Goal: Task Accomplishment & Management: Use online tool/utility

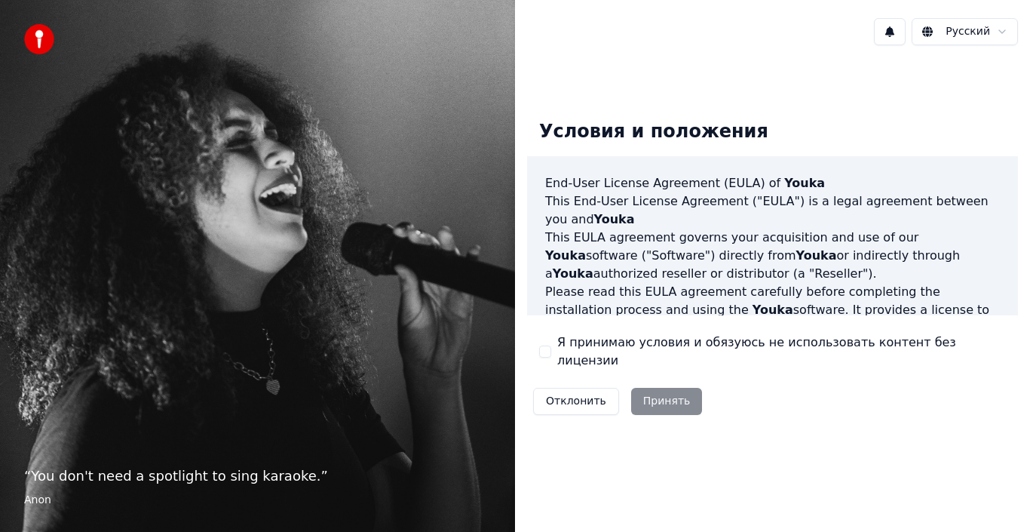
click at [659, 389] on div "Отклонить Принять" at bounding box center [617, 401] width 181 height 39
click at [552, 349] on div "Я принимаю условия и обязуюсь не использовать контент без лицензии" at bounding box center [772, 351] width 467 height 36
click at [546, 353] on button "Я принимаю условия и обязуюсь не использовать контент без лицензии" at bounding box center [545, 351] width 12 height 12
click at [655, 393] on button "Принять" at bounding box center [667, 401] width 72 height 27
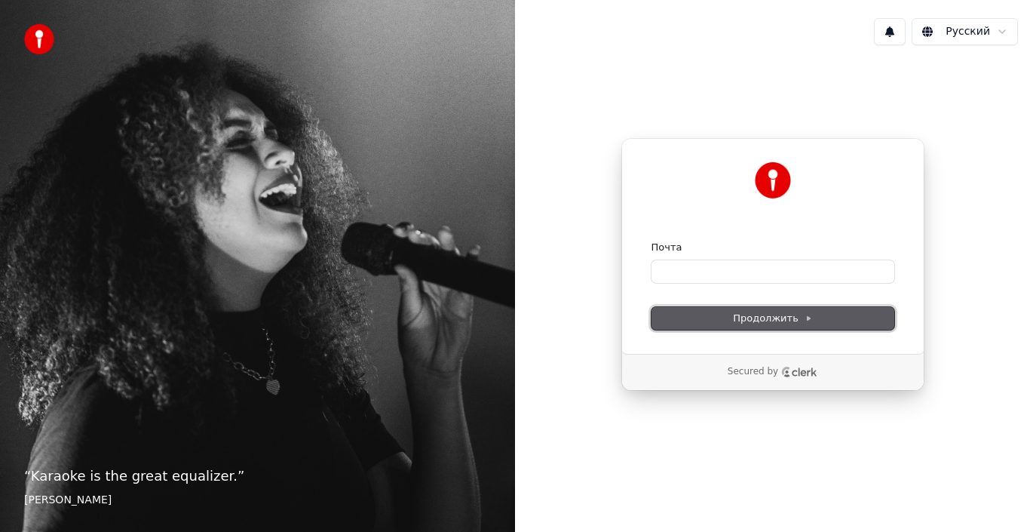
click at [736, 321] on span "Продолжить" at bounding box center [772, 318] width 79 height 14
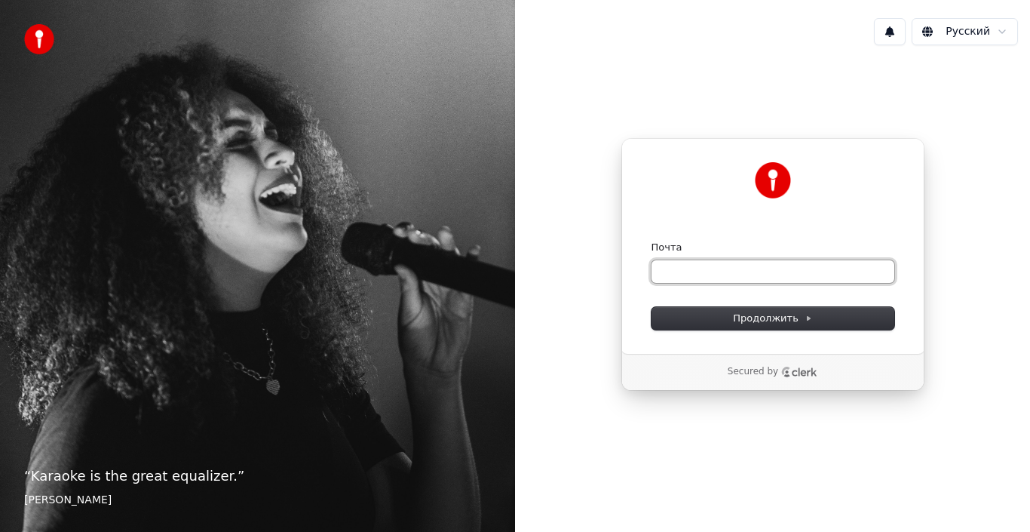
click at [685, 274] on input "Почта" at bounding box center [773, 271] width 243 height 23
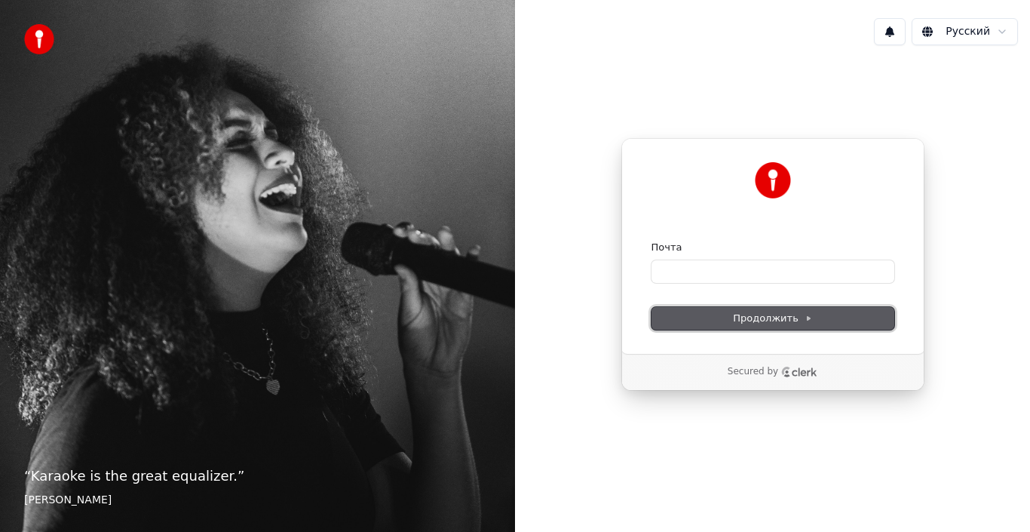
click at [748, 311] on span "Продолжить" at bounding box center [772, 318] width 79 height 14
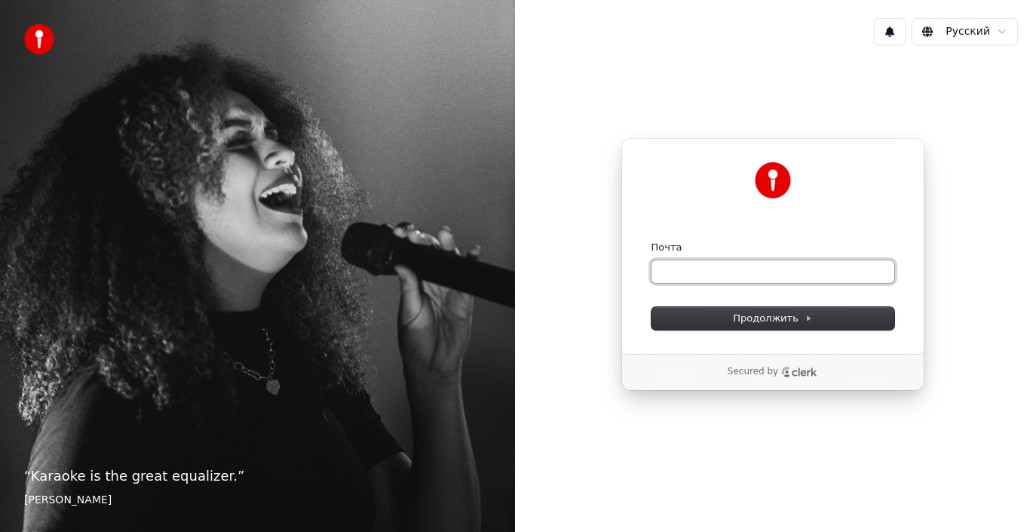
click at [691, 279] on input "Почта" at bounding box center [773, 271] width 243 height 23
click at [661, 265] on input "Почта" at bounding box center [773, 271] width 243 height 23
click at [688, 281] on input "*" at bounding box center [773, 271] width 243 height 23
click at [668, 302] on form "Почта * Продолжить" at bounding box center [773, 285] width 243 height 89
click at [676, 274] on input "*" at bounding box center [773, 271] width 243 height 23
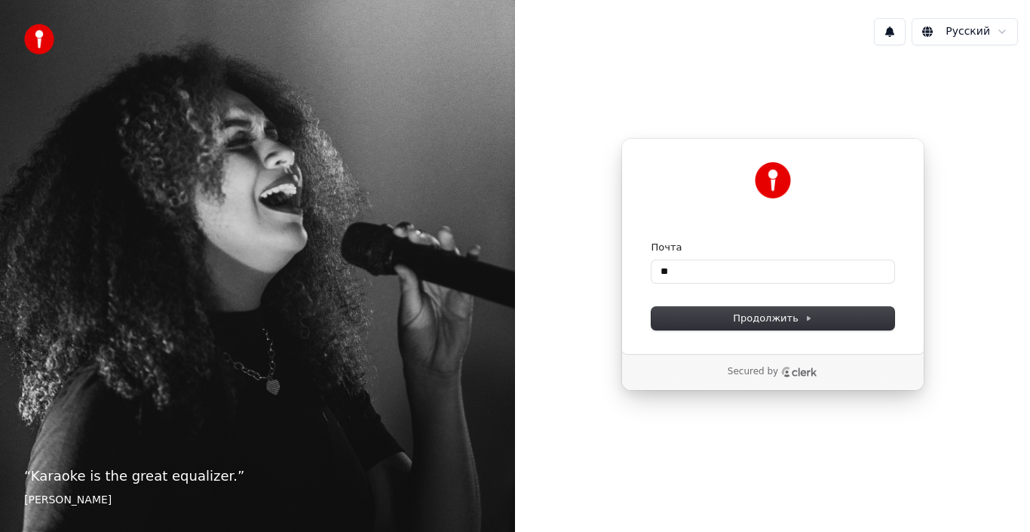
click at [786, 373] on ellipse "Clerk logo" at bounding box center [787, 371] width 3 height 3
click at [670, 275] on input "**" at bounding box center [773, 271] width 243 height 23
click at [769, 317] on span "Продолжить" at bounding box center [772, 318] width 79 height 14
type input "**********"
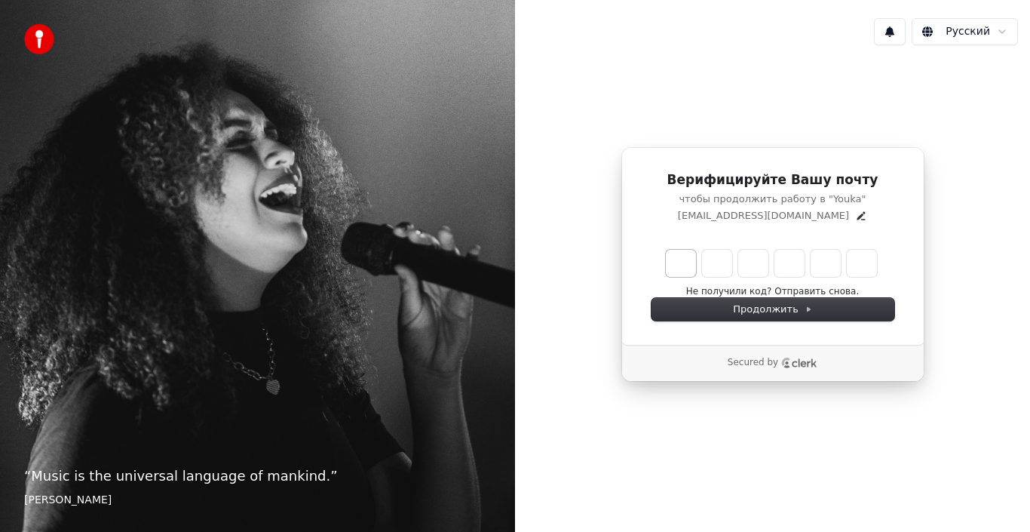
type input "******"
type input "*"
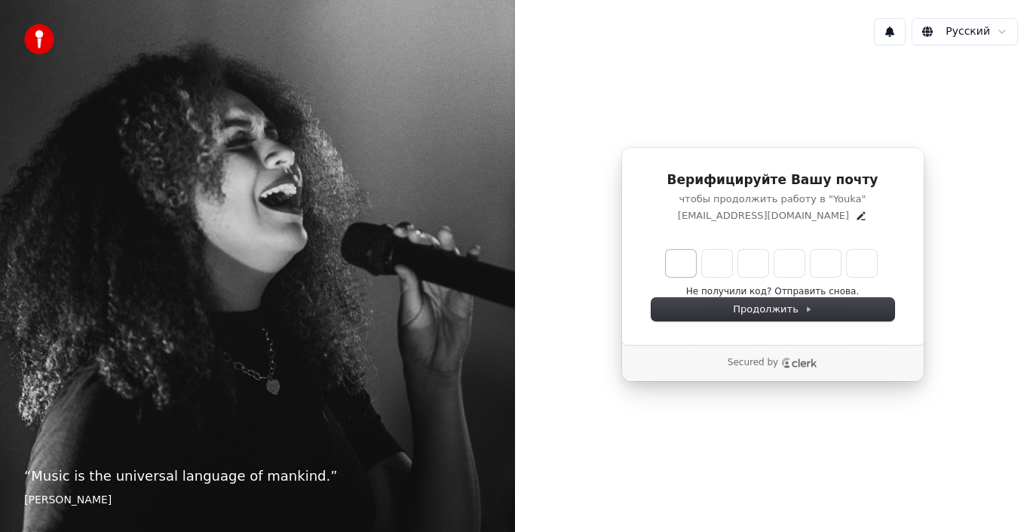
type input "*"
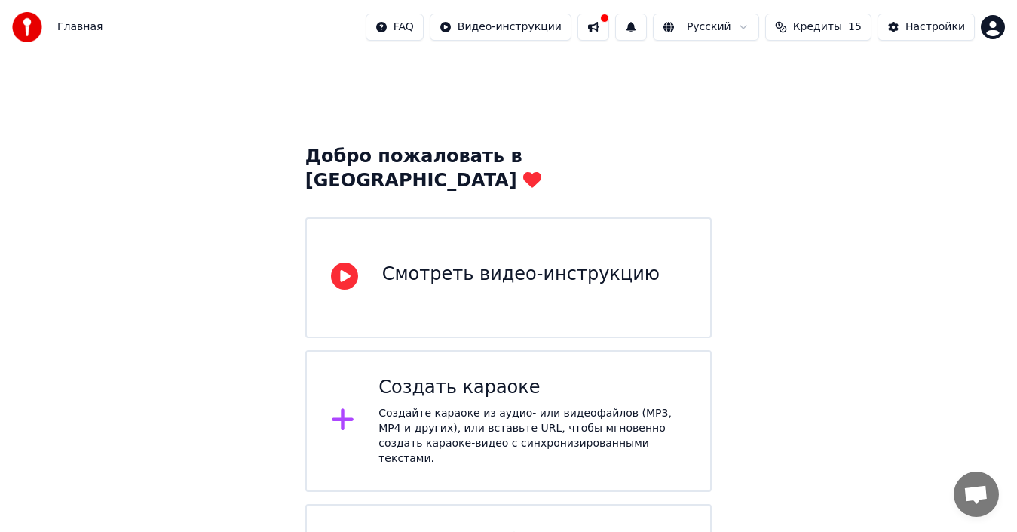
scroll to position [69, 0]
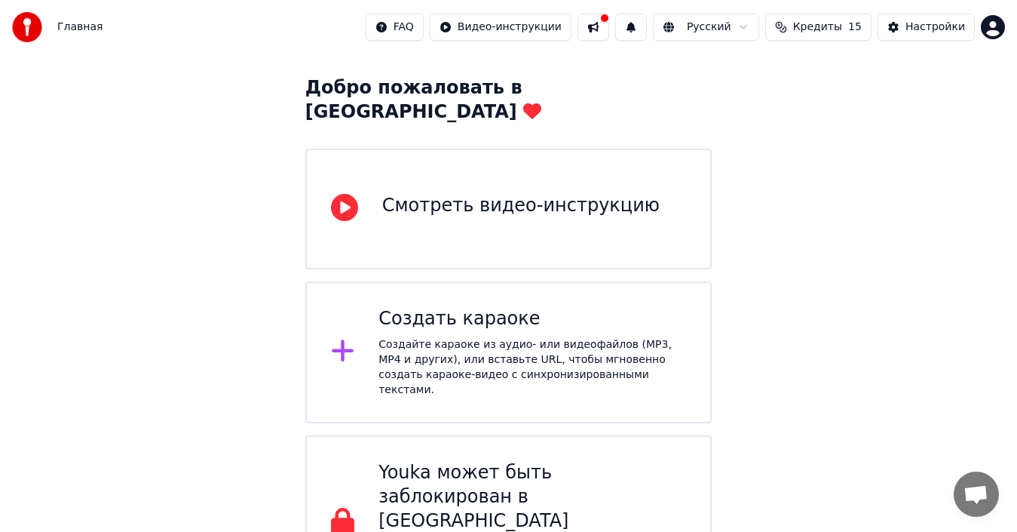
click at [537, 194] on div "Смотреть видео-инструкцию" at bounding box center [521, 206] width 278 height 24
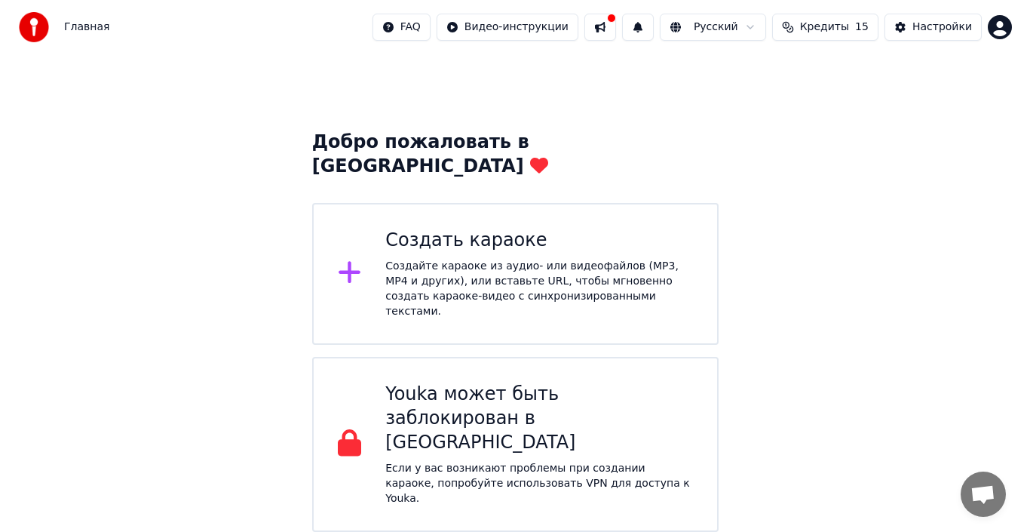
scroll to position [0, 0]
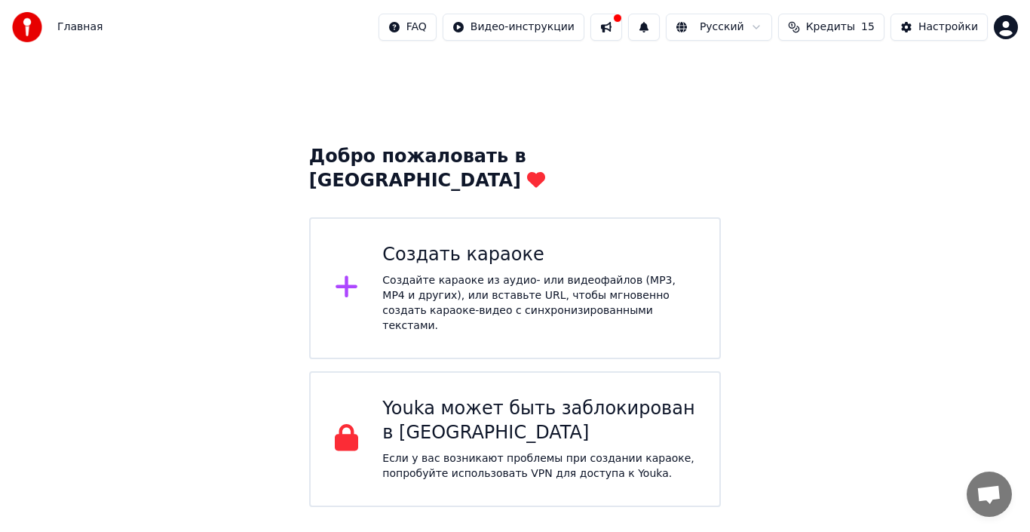
click at [466, 273] on div "Создайте караоке из аудио- или видеофайлов (MP3, MP4 и других), или вставьте UR…" at bounding box center [538, 303] width 313 height 60
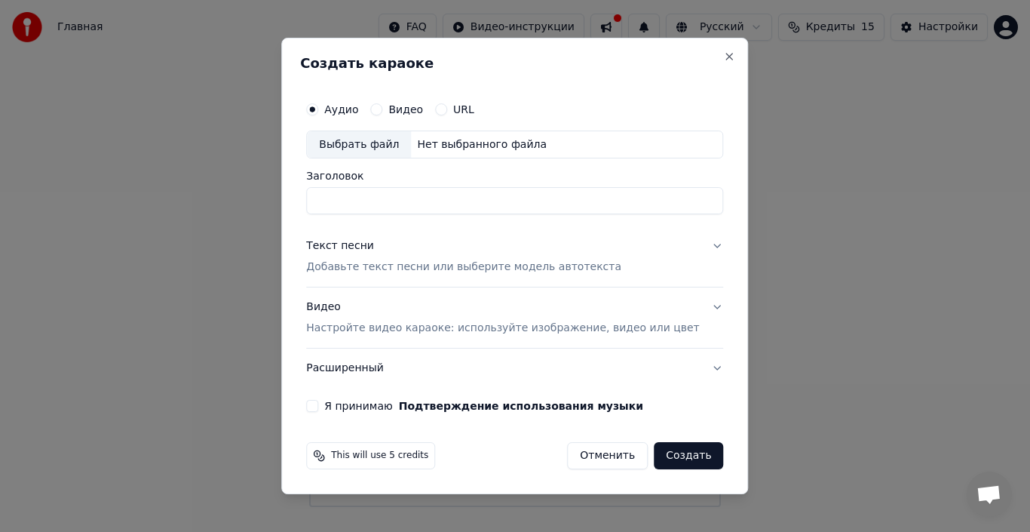
click at [367, 146] on div "Выбрать файл" at bounding box center [359, 144] width 104 height 27
click at [370, 145] on div "Выбрать файл" at bounding box center [359, 144] width 104 height 27
click at [376, 141] on div "Выбрать файл" at bounding box center [359, 144] width 104 height 27
click at [382, 106] on button "Видео" at bounding box center [376, 109] width 12 height 12
click at [318, 111] on button "Аудио" at bounding box center [312, 109] width 12 height 12
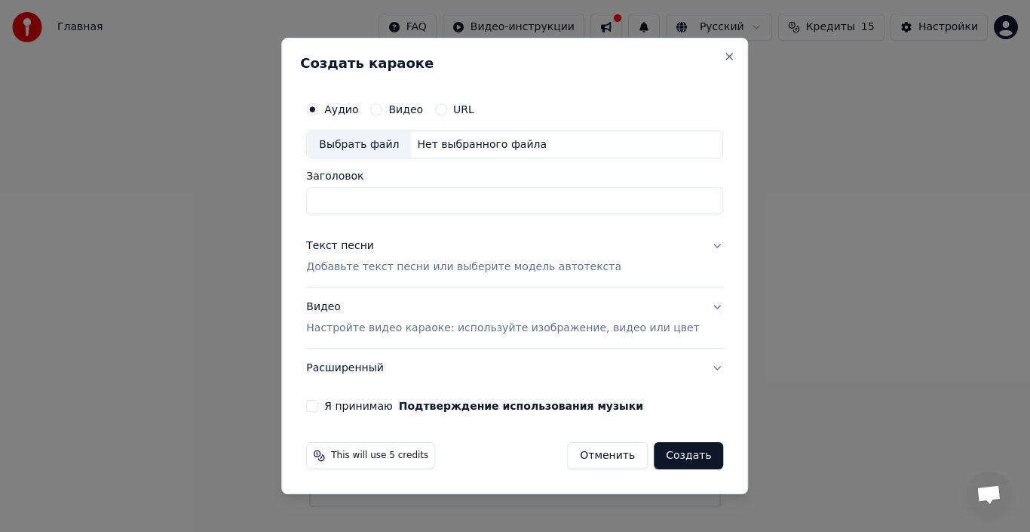
click at [386, 146] on div "Выбрать файл" at bounding box center [359, 144] width 104 height 27
type input "**********"
click at [359, 270] on p "Добавьте текст песни или выберите модель автотекста" at bounding box center [463, 267] width 315 height 15
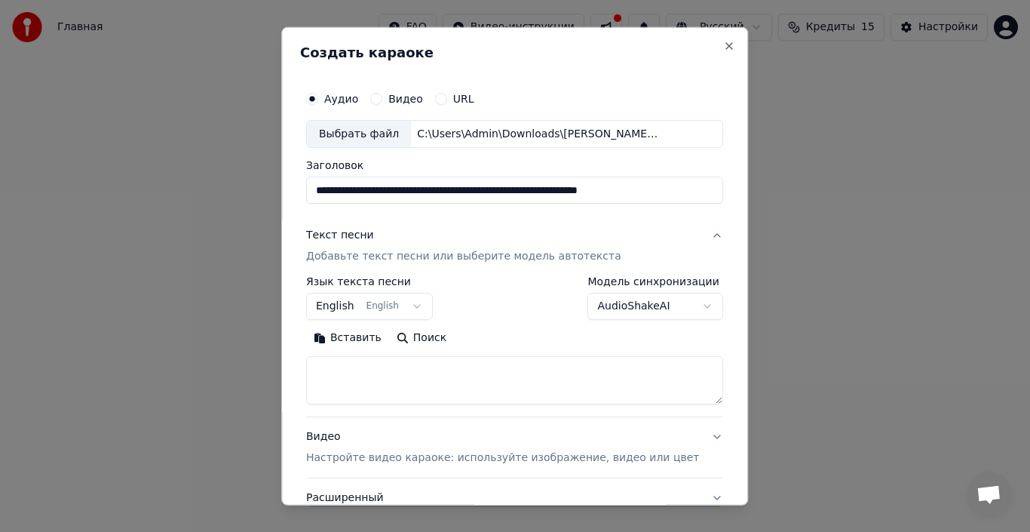
click at [433, 306] on button "English English" at bounding box center [369, 306] width 127 height 27
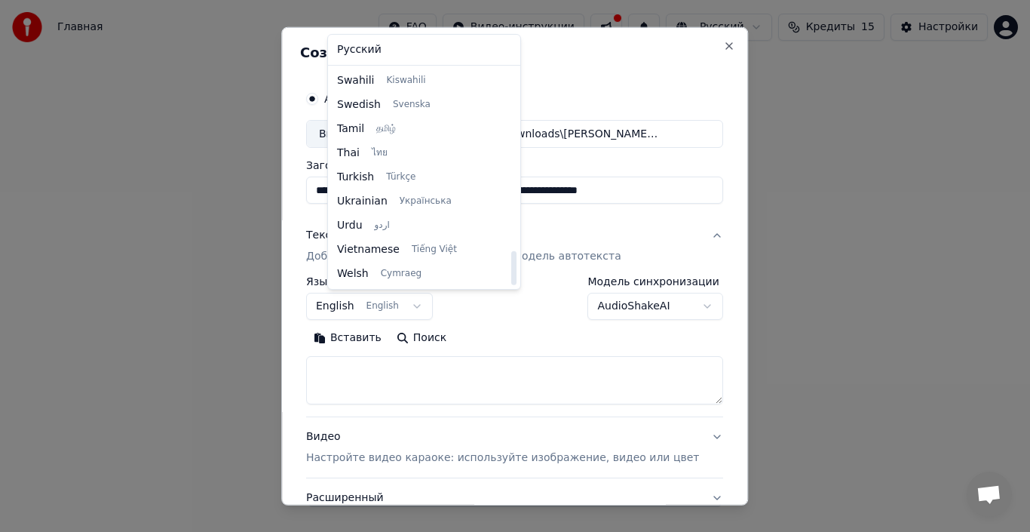
scroll to position [931, 0]
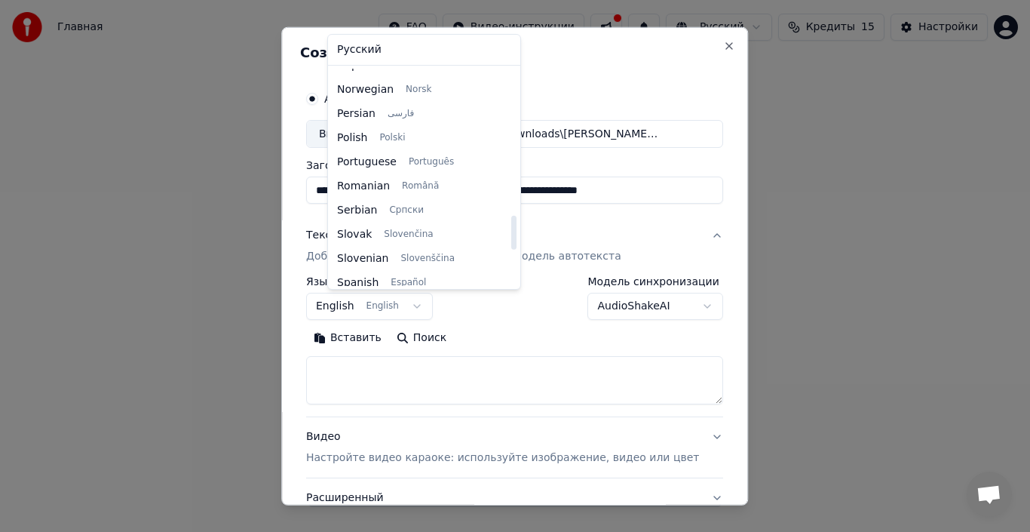
select select "**"
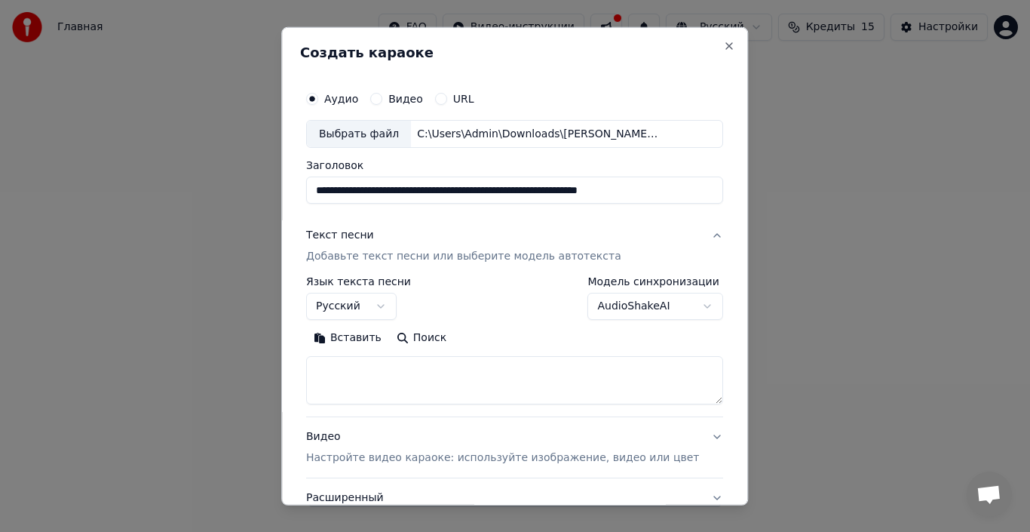
click at [385, 255] on p "Добавьте текст песни или выберите модель автотекста" at bounding box center [463, 256] width 315 height 15
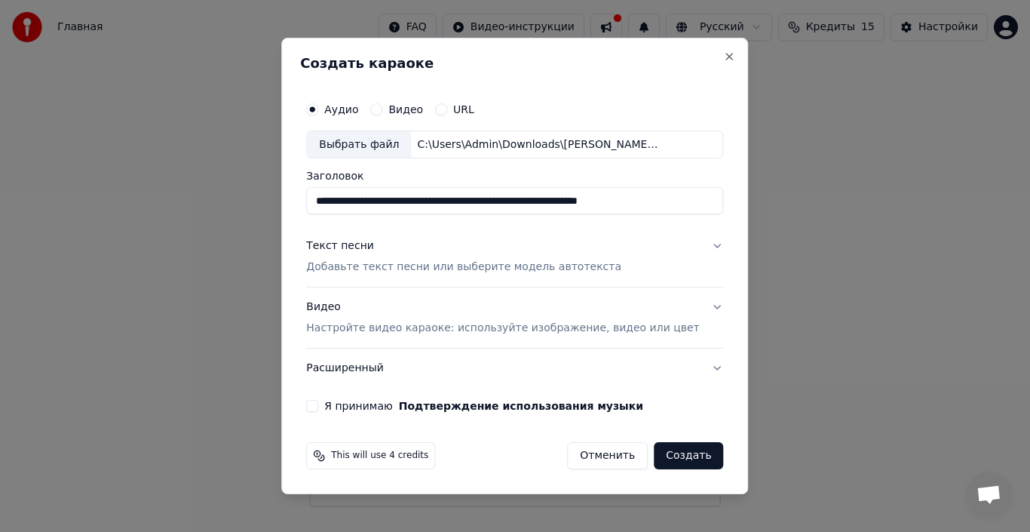
click at [385, 255] on div "Текст песни Добавьте текст песни или выберите модель автотекста" at bounding box center [463, 257] width 315 height 36
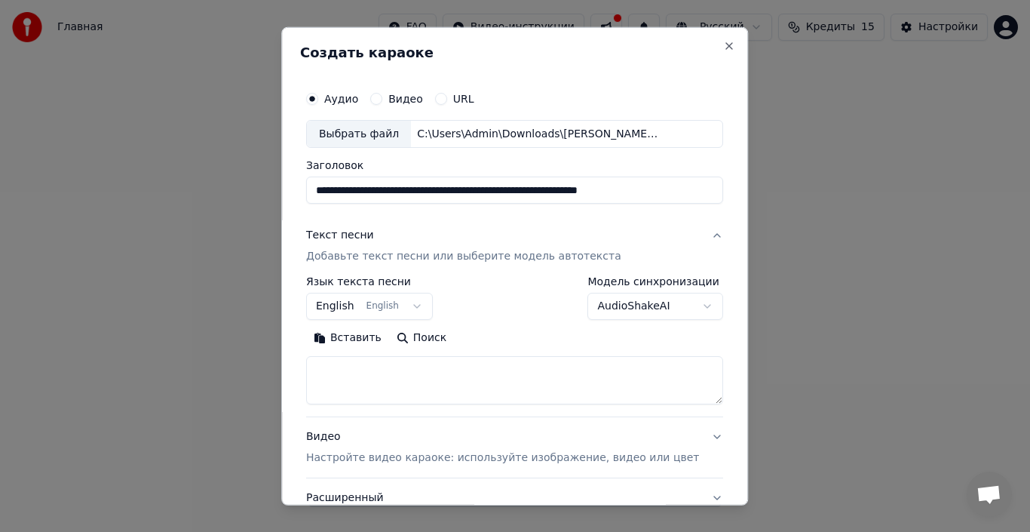
click at [364, 335] on button "Вставить" at bounding box center [347, 338] width 83 height 24
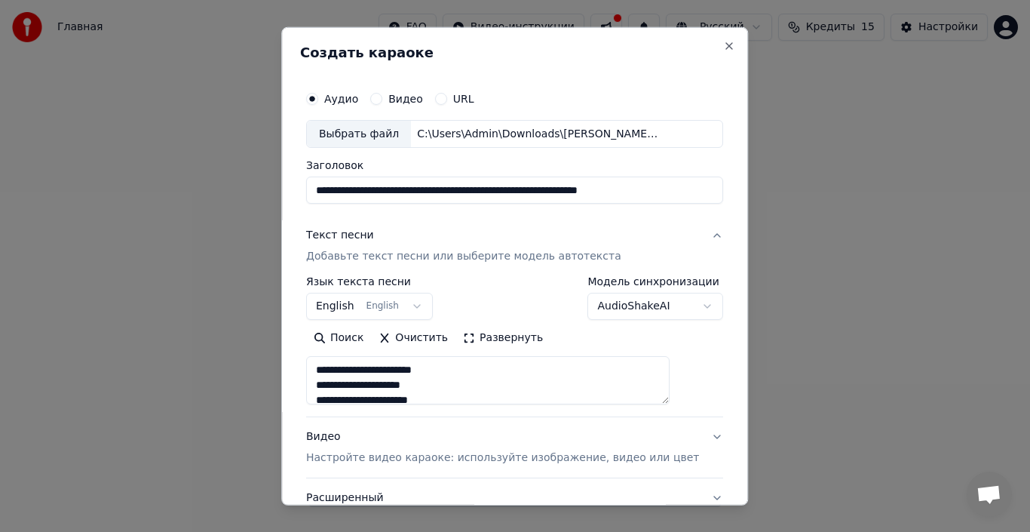
type textarea "**********"
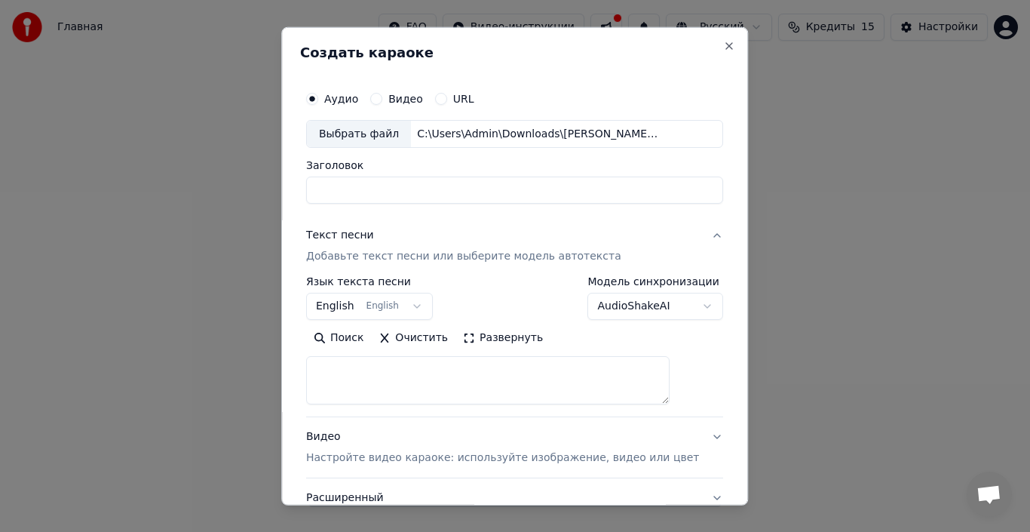
select select
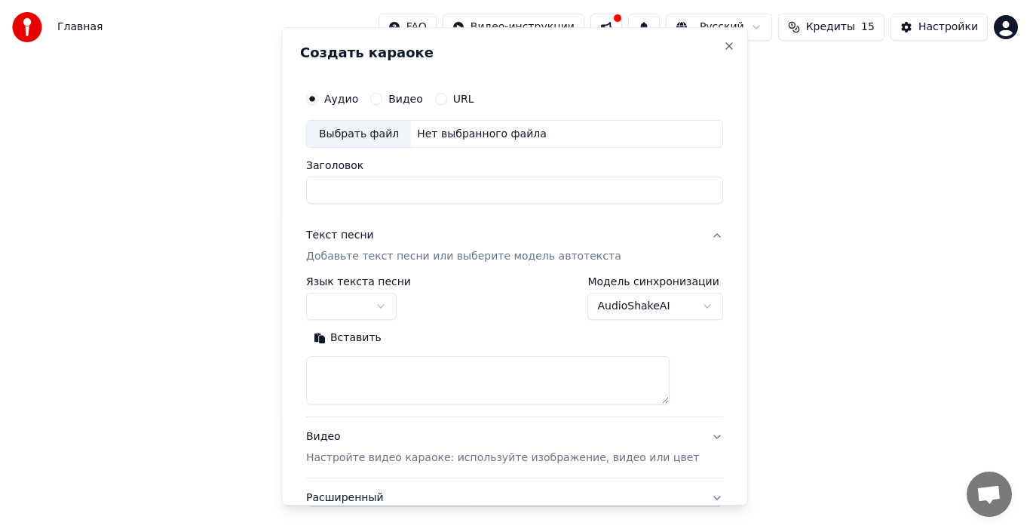
scroll to position [0, 0]
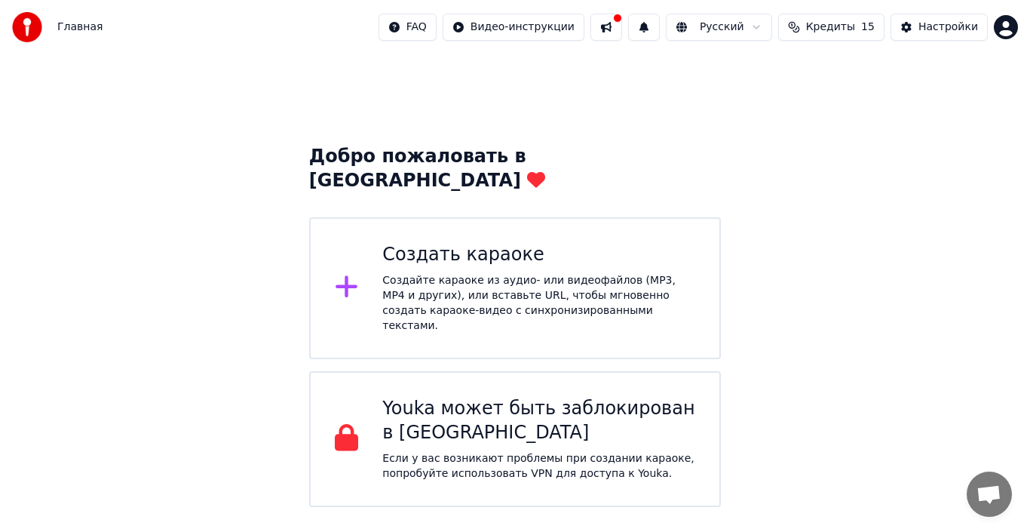
click at [622, 32] on button at bounding box center [607, 27] width 32 height 27
click at [454, 278] on div "Создайте караоке из аудио- или видеофайлов (MP3, MP4 и других), или вставьте UR…" at bounding box center [538, 303] width 313 height 60
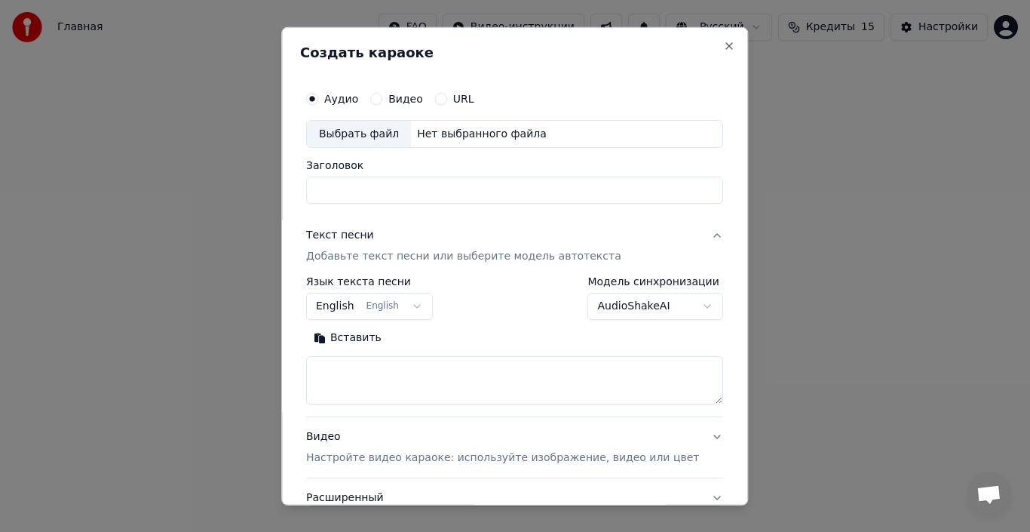
click at [361, 129] on div "Выбрать файл" at bounding box center [359, 133] width 104 height 27
type input "**********"
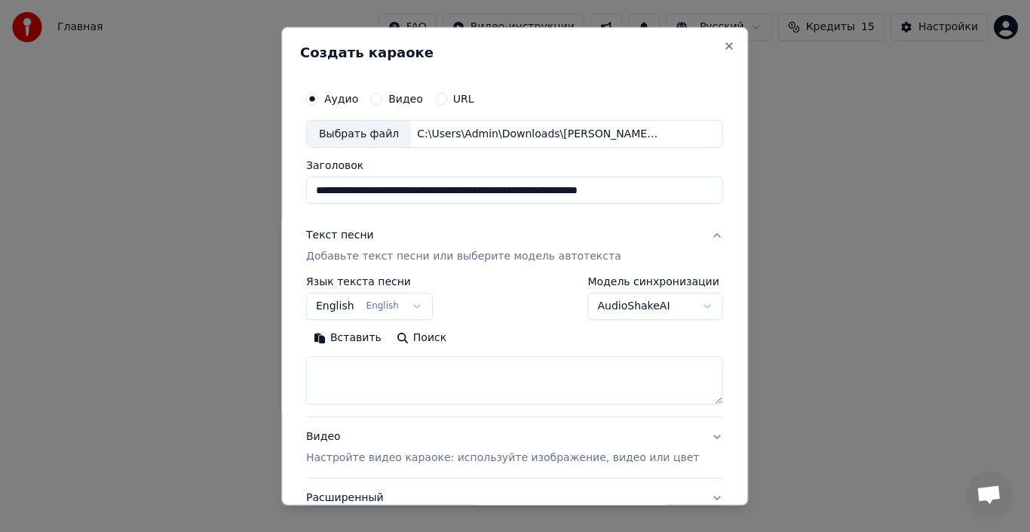
click at [362, 305] on button "English English" at bounding box center [369, 306] width 127 height 27
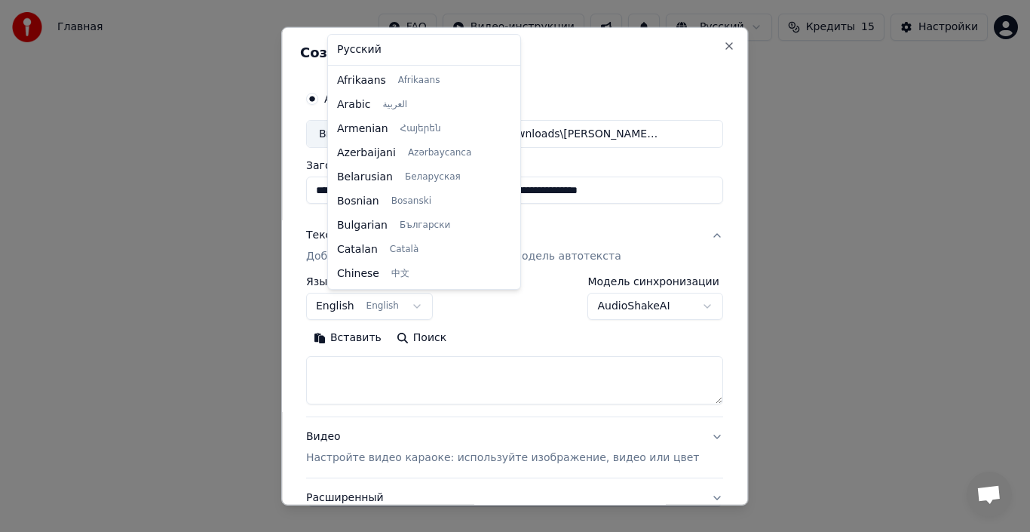
scroll to position [121, 0]
select select "**"
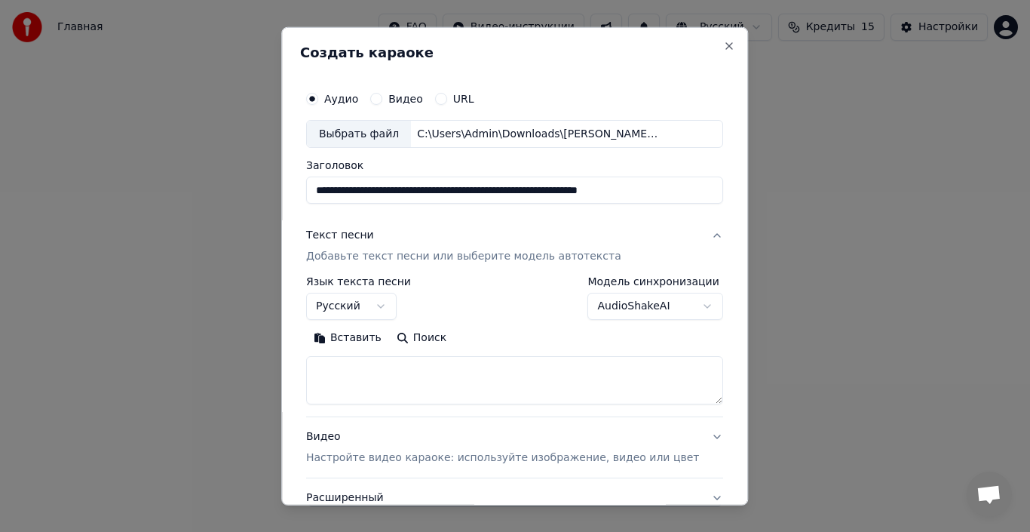
click at [369, 335] on button "Вставить" at bounding box center [347, 338] width 83 height 24
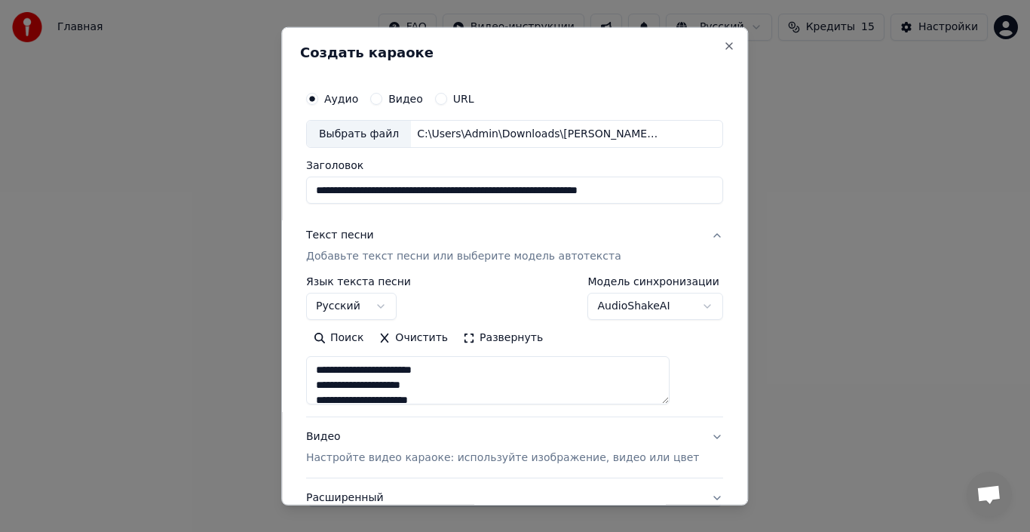
scroll to position [118, 0]
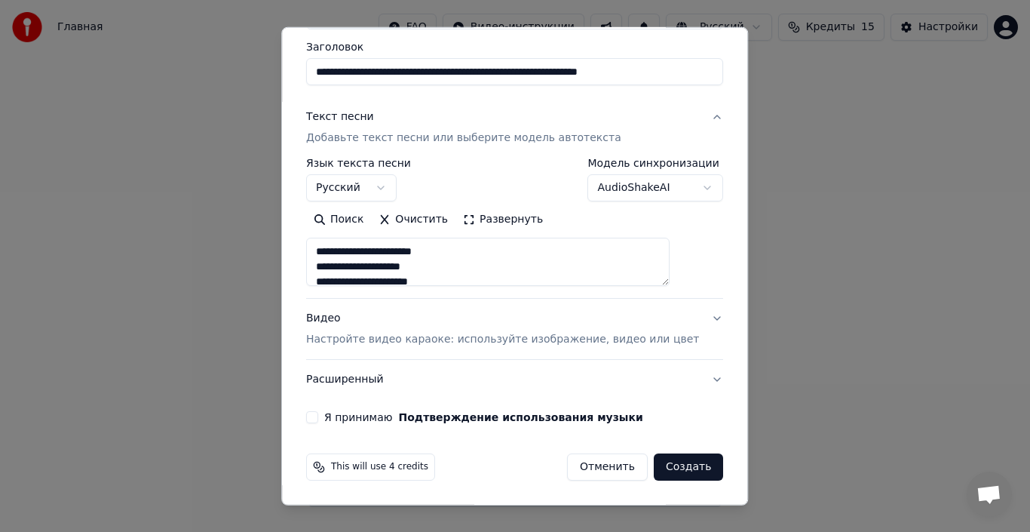
click at [343, 339] on p "Настройте видео караоке: используйте изображение, видео или цвет" at bounding box center [502, 339] width 393 height 15
type textarea "**********"
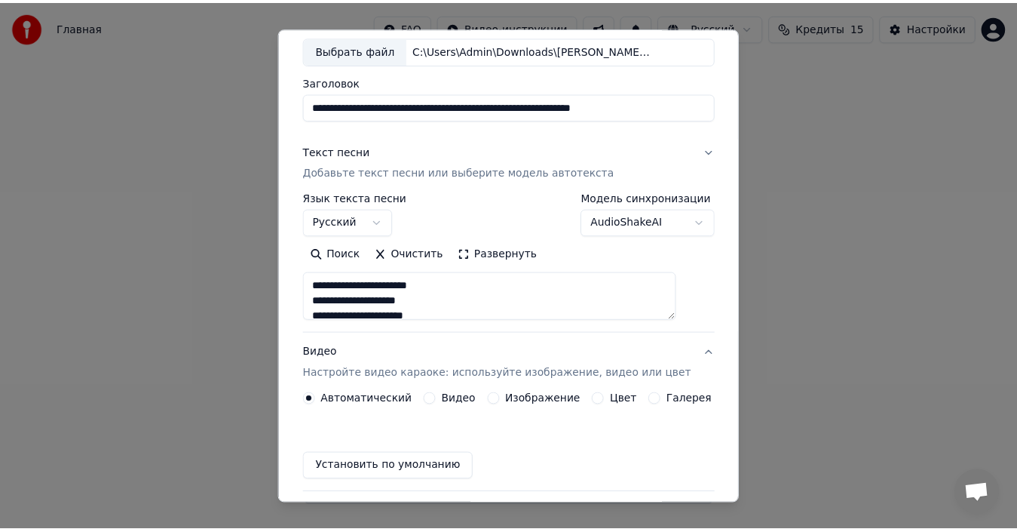
scroll to position [78, 0]
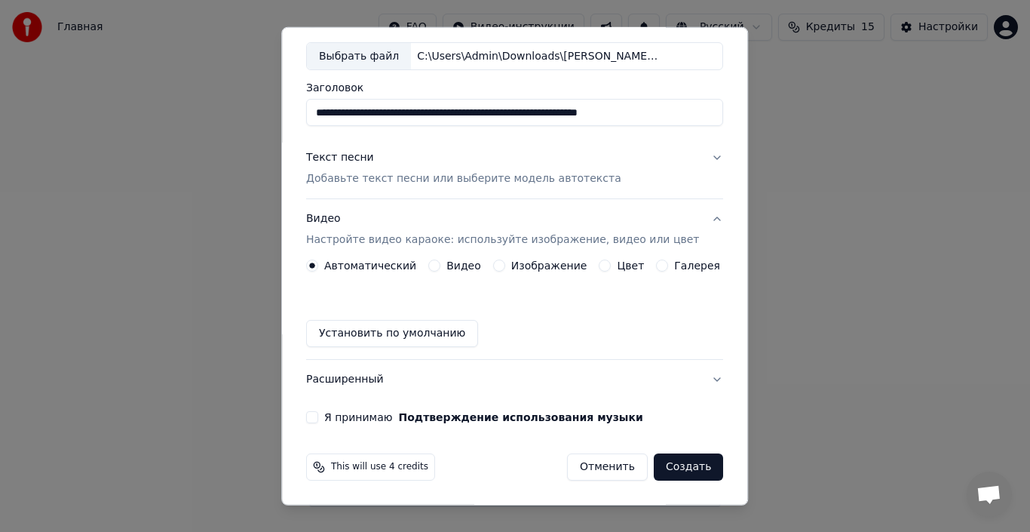
click at [373, 337] on button "Установить по умолчанию" at bounding box center [392, 333] width 172 height 27
click at [318, 416] on button "Я принимаю Подтверждение использования музыки" at bounding box center [312, 417] width 12 height 12
click at [667, 469] on button "Создать" at bounding box center [688, 466] width 69 height 27
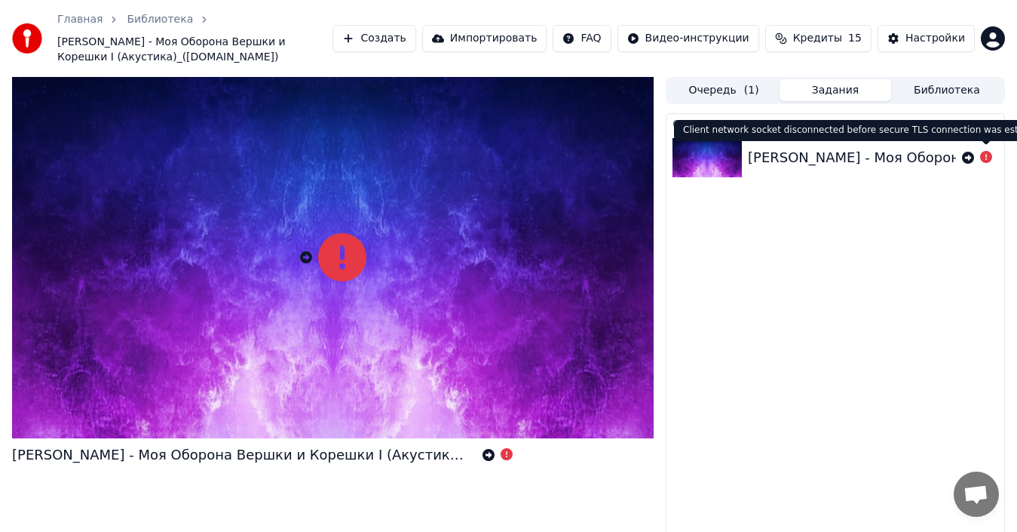
click at [984, 159] on icon at bounding box center [986, 157] width 12 height 12
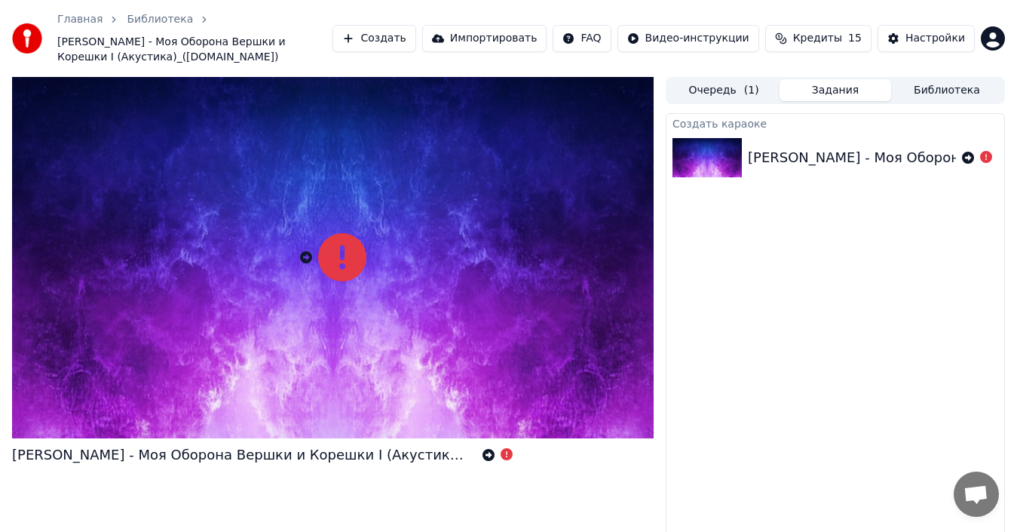
click at [984, 154] on icon at bounding box center [986, 157] width 12 height 12
click at [485, 452] on icon at bounding box center [489, 455] width 12 height 12
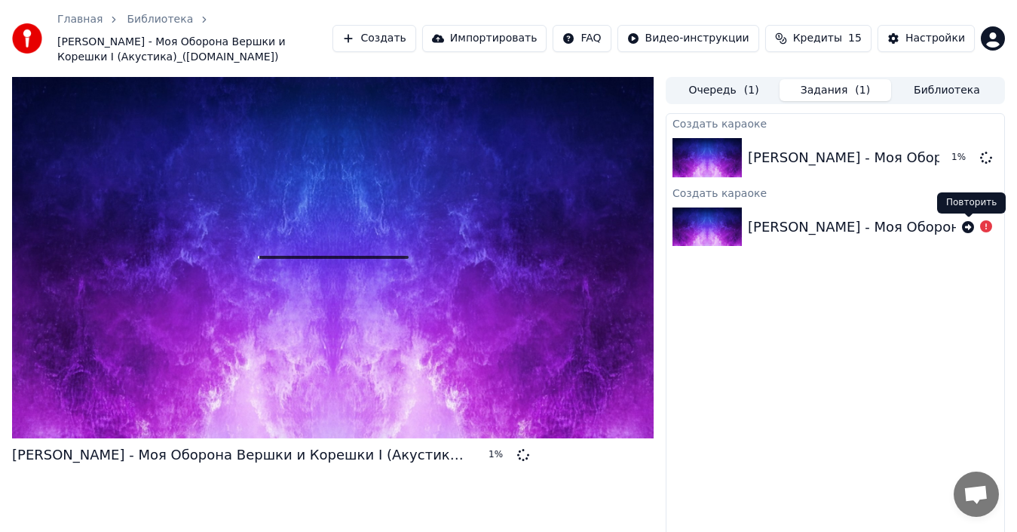
click at [968, 229] on icon at bounding box center [968, 227] width 12 height 12
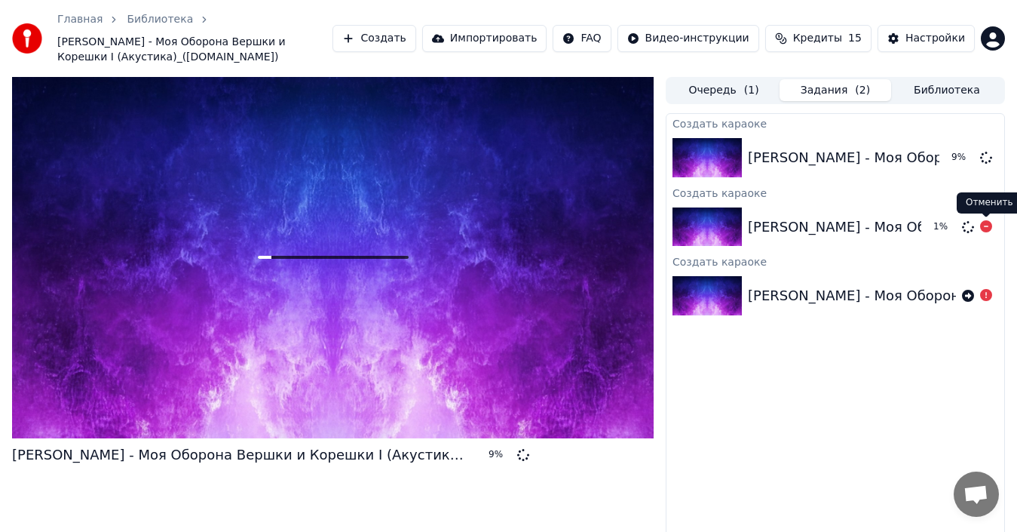
click at [990, 227] on icon at bounding box center [986, 226] width 12 height 12
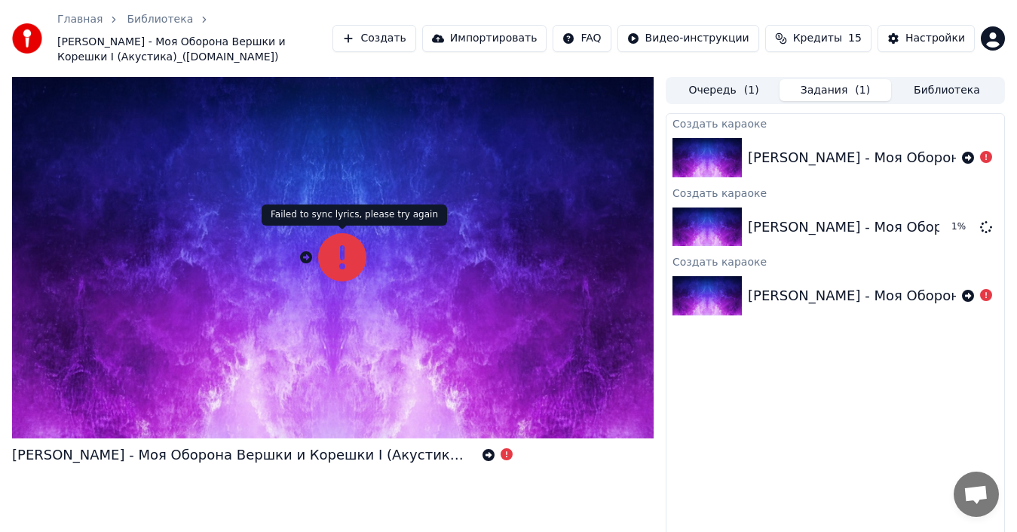
click at [343, 255] on icon at bounding box center [342, 257] width 48 height 48
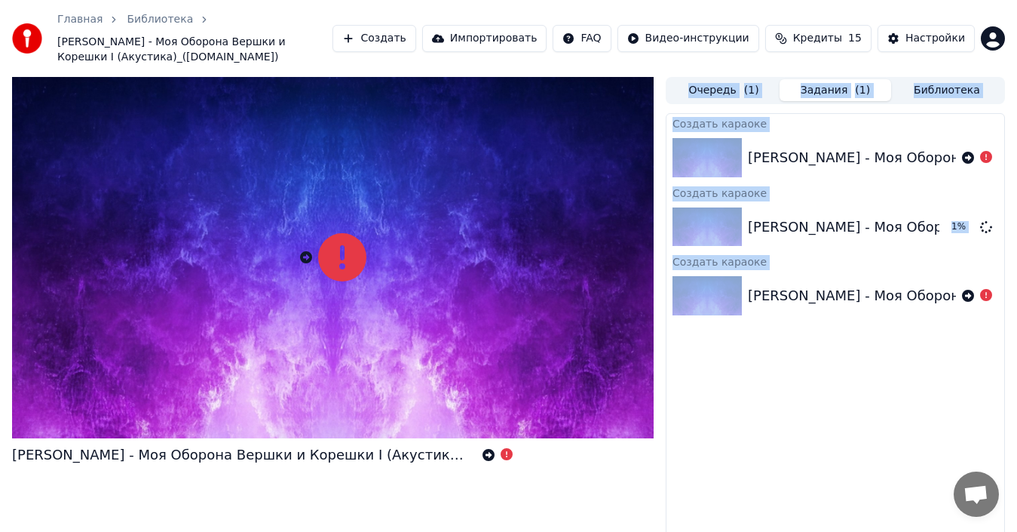
drag, startPoint x: 194, startPoint y: 210, endPoint x: 235, endPoint y: 209, distance: 40.7
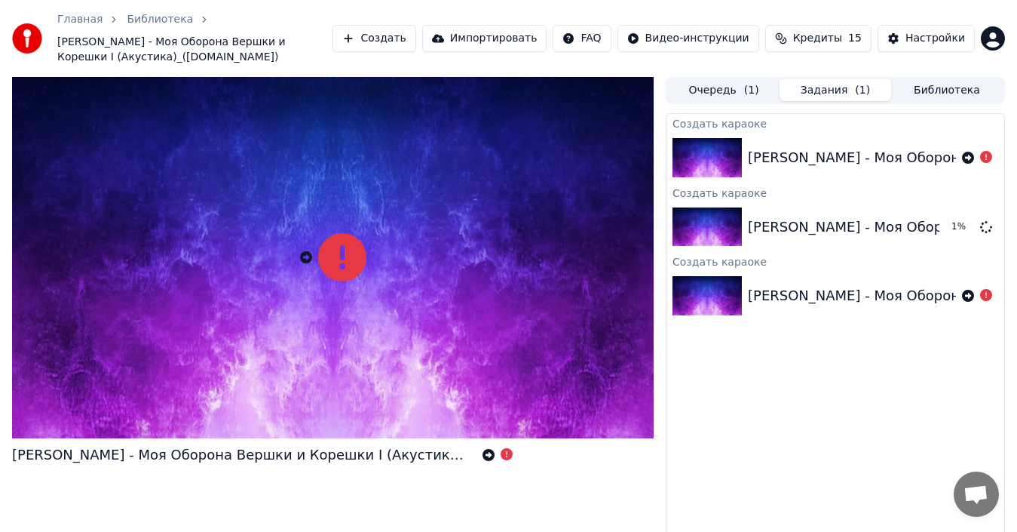
click at [465, 239] on div at bounding box center [333, 257] width 642 height 361
click at [984, 206] on div "Отменить Отменить" at bounding box center [990, 202] width 66 height 21
click at [983, 223] on icon at bounding box center [986, 226] width 12 height 12
click at [331, 249] on icon at bounding box center [333, 257] width 48 height 48
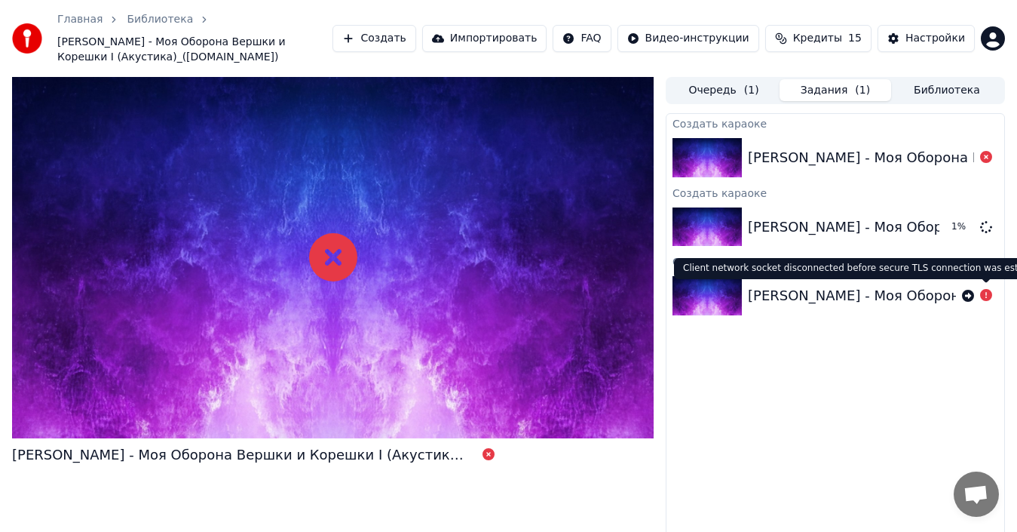
click at [986, 294] on icon at bounding box center [986, 295] width 12 height 12
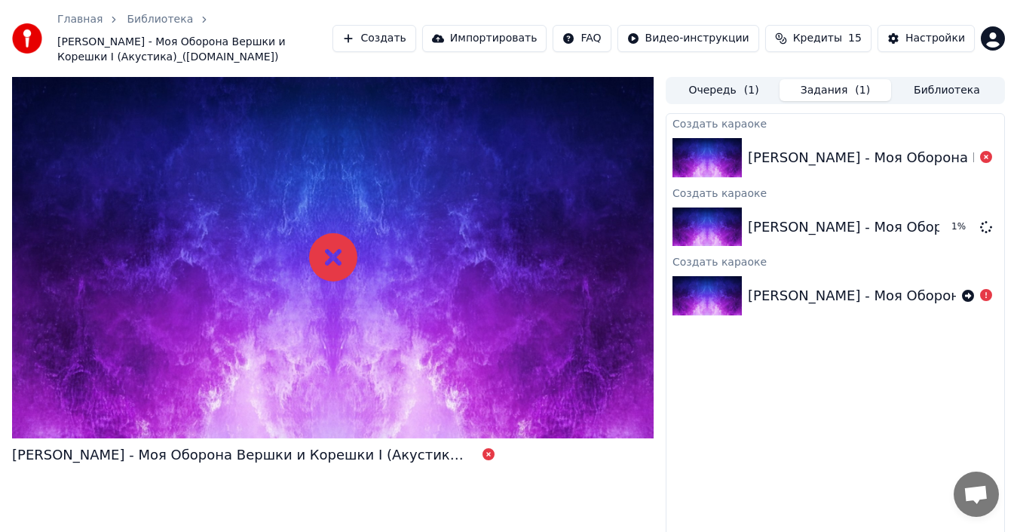
click at [987, 293] on icon at bounding box center [986, 295] width 12 height 12
click at [985, 157] on icon at bounding box center [986, 157] width 12 height 12
click at [485, 450] on icon at bounding box center [489, 454] width 12 height 12
click at [489, 450] on icon at bounding box center [489, 454] width 12 height 12
click at [416, 34] on button "Создать" at bounding box center [374, 38] width 83 height 27
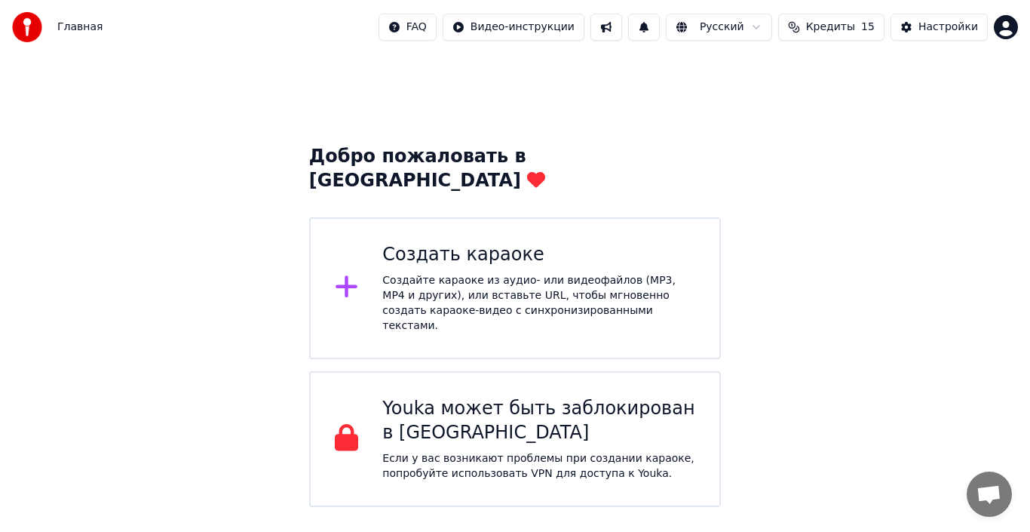
click at [462, 273] on div "Создайте караоке из аудио- или видеофайлов (MP3, MP4 и других), или вставьте UR…" at bounding box center [538, 303] width 313 height 60
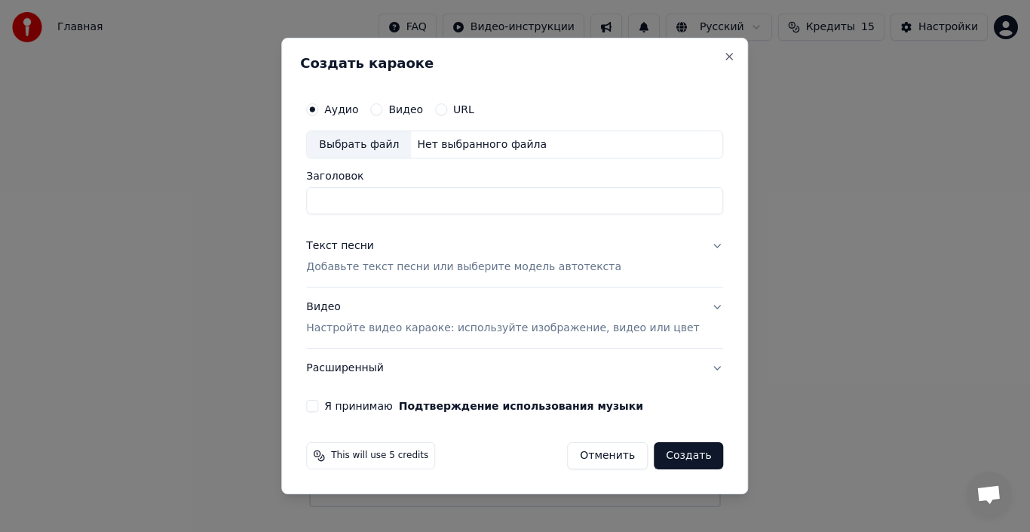
click at [367, 144] on div "Выбрать файл" at bounding box center [359, 144] width 104 height 27
type input "**********"
click at [345, 410] on div "Я принимаю Подтверждение использования музыки" at bounding box center [514, 406] width 417 height 12
click at [318, 407] on button "Я принимаю Подтверждение использования музыки" at bounding box center [312, 406] width 12 height 12
click at [664, 451] on button "Создать" at bounding box center [688, 455] width 69 height 27
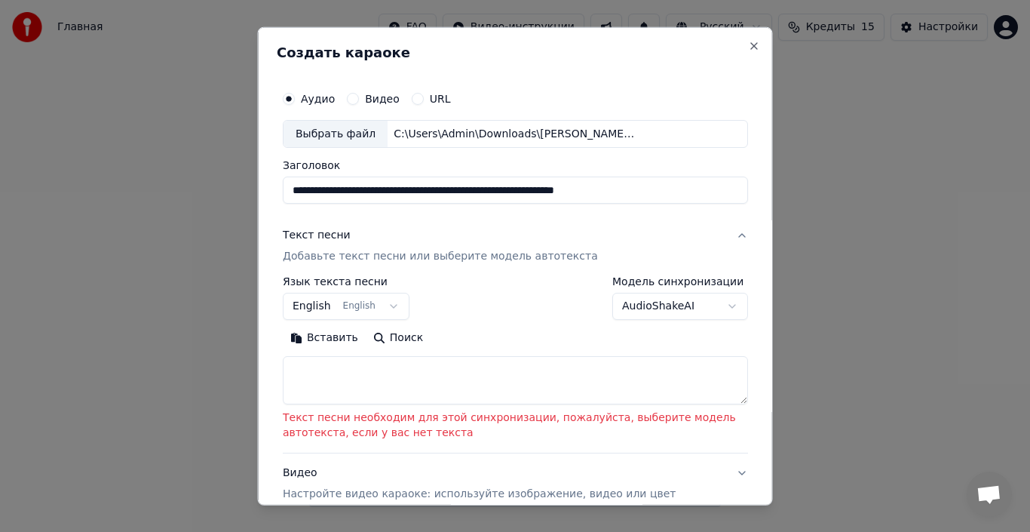
click at [330, 257] on p "Добавьте текст песни или выберите модель автотекста" at bounding box center [440, 256] width 315 height 15
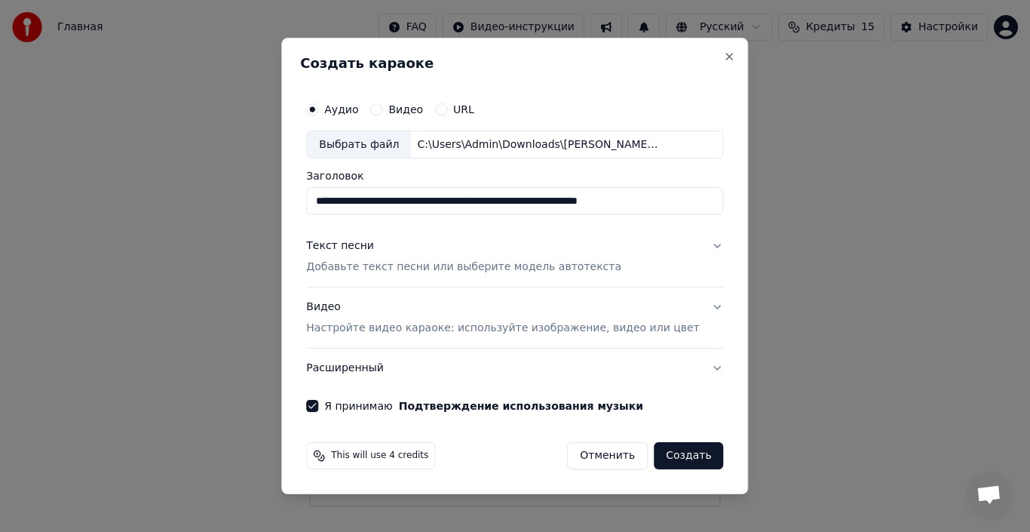
click at [348, 270] on p "Добавьте текст песни или выберите модель автотекста" at bounding box center [463, 267] width 315 height 15
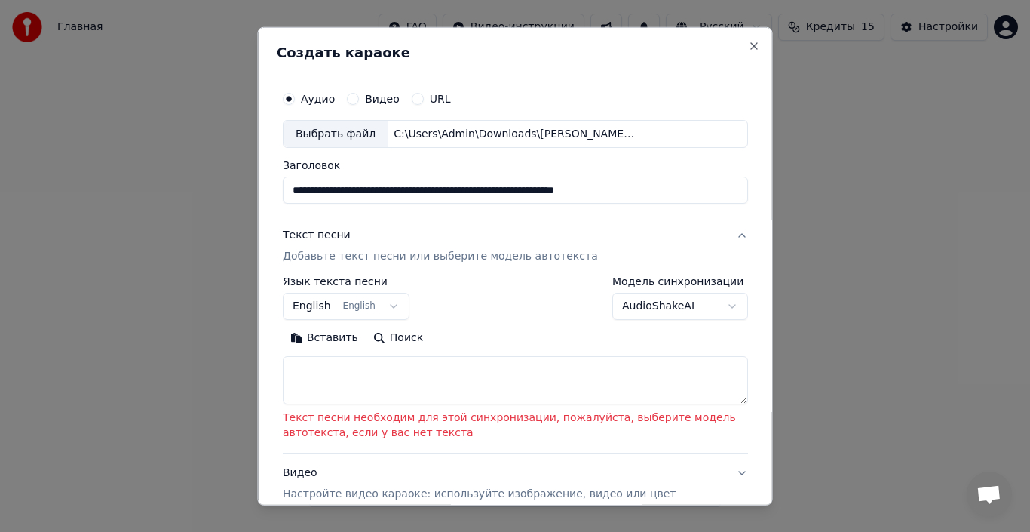
click at [324, 311] on button "English English" at bounding box center [346, 306] width 127 height 27
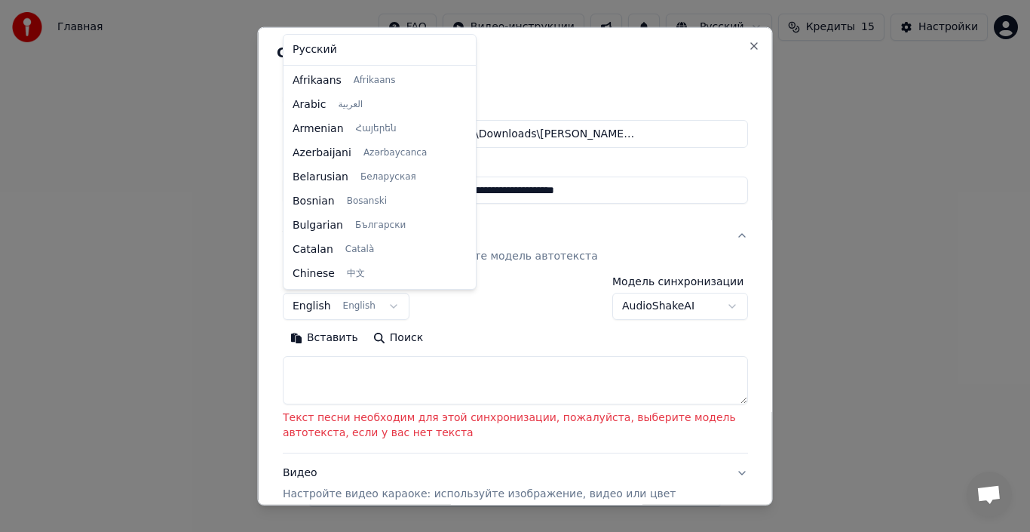
scroll to position [121, 0]
select select "**"
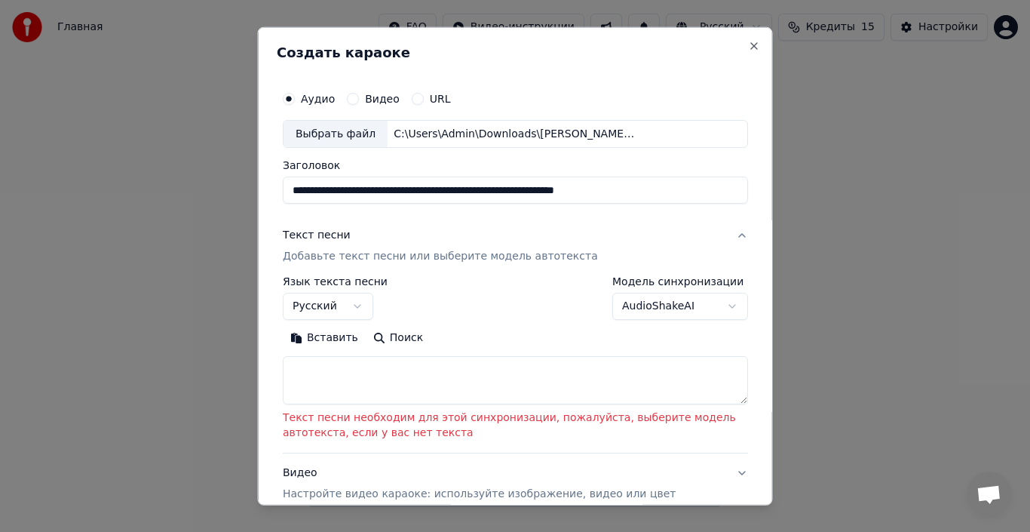
click at [322, 338] on button "Вставить" at bounding box center [324, 338] width 83 height 24
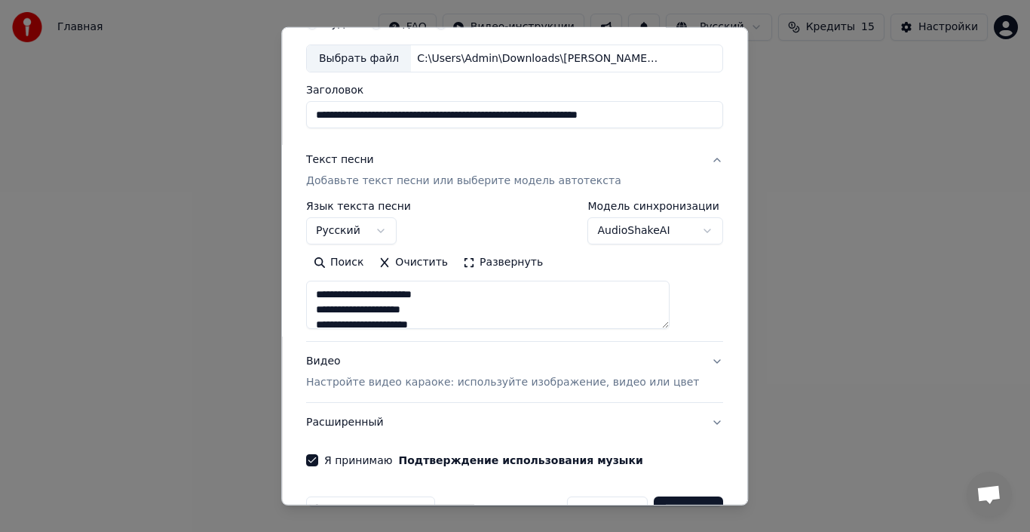
scroll to position [118, 0]
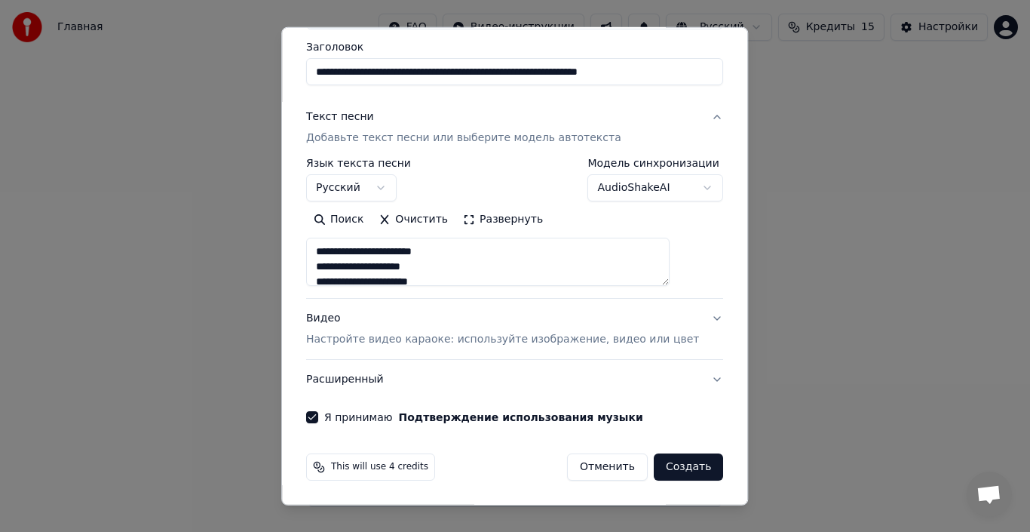
click at [667, 460] on button "Создать" at bounding box center [688, 466] width 69 height 27
type textarea "**********"
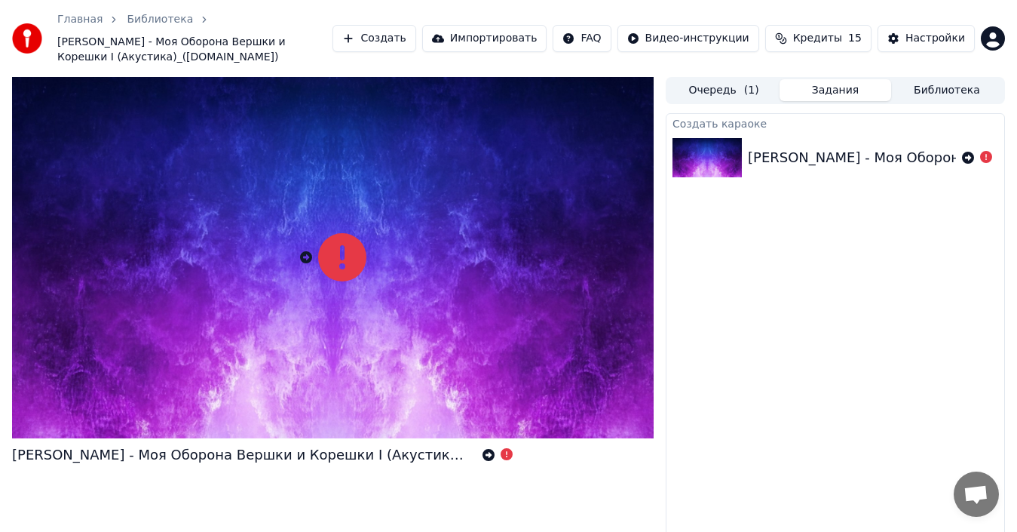
drag, startPoint x: 172, startPoint y: 214, endPoint x: 517, endPoint y: 214, distance: 344.7
click at [908, 200] on div "Создать караоке Егор Летов - Моя Оборона Вершки и Корешки I (Акустика)_(mp3mang…" at bounding box center [835, 339] width 339 height 452
click at [839, 90] on button "Задания" at bounding box center [836, 90] width 112 height 22
click at [965, 156] on icon at bounding box center [968, 158] width 12 height 12
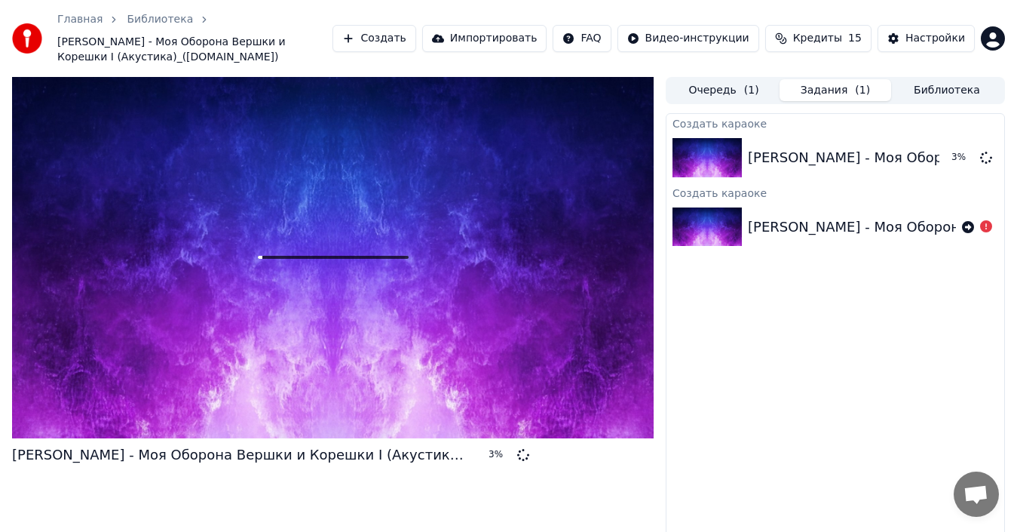
click at [822, 91] on button "Задания ( 1 )" at bounding box center [836, 90] width 112 height 22
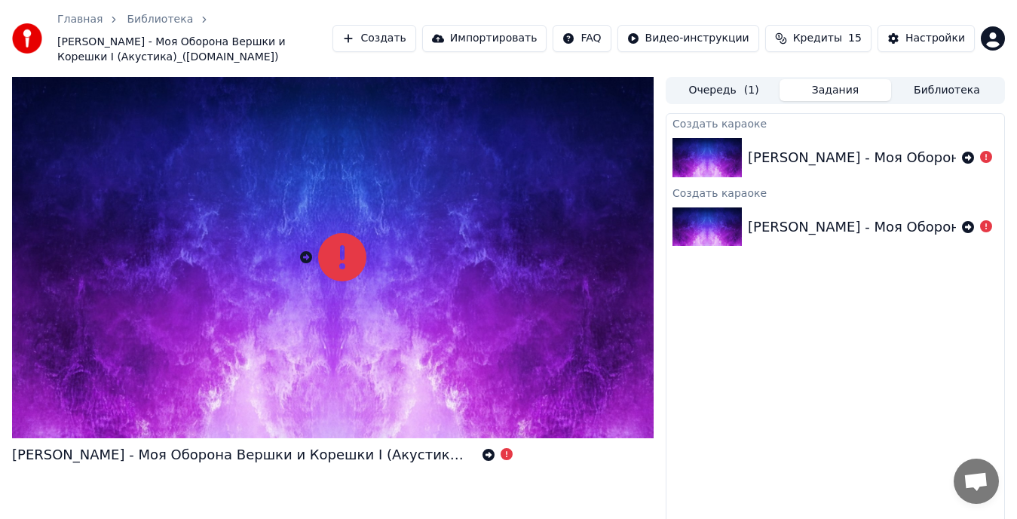
click at [954, 89] on button "Библиотека" at bounding box center [947, 90] width 112 height 22
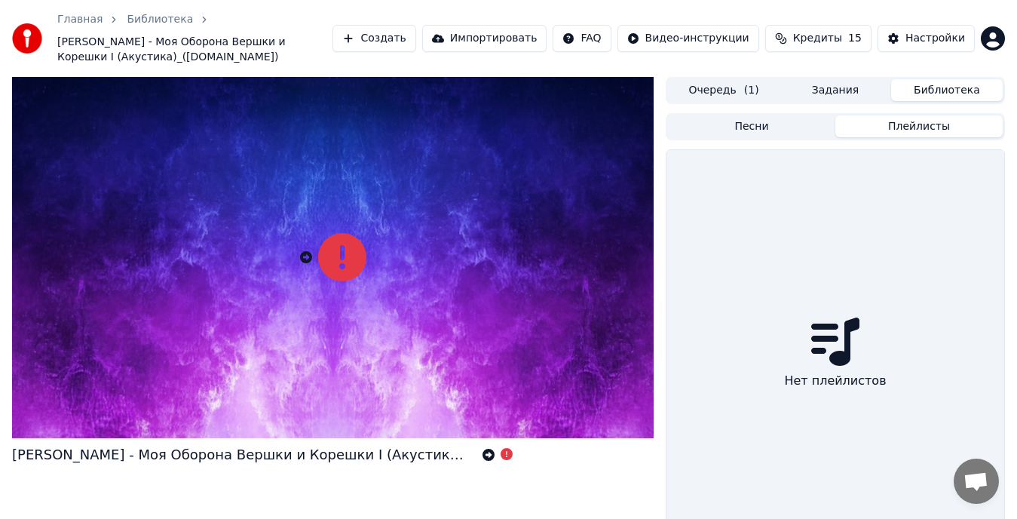
click at [904, 130] on button "Плейлисты" at bounding box center [919, 126] width 167 height 22
click at [770, 132] on button "Песни" at bounding box center [751, 126] width 167 height 22
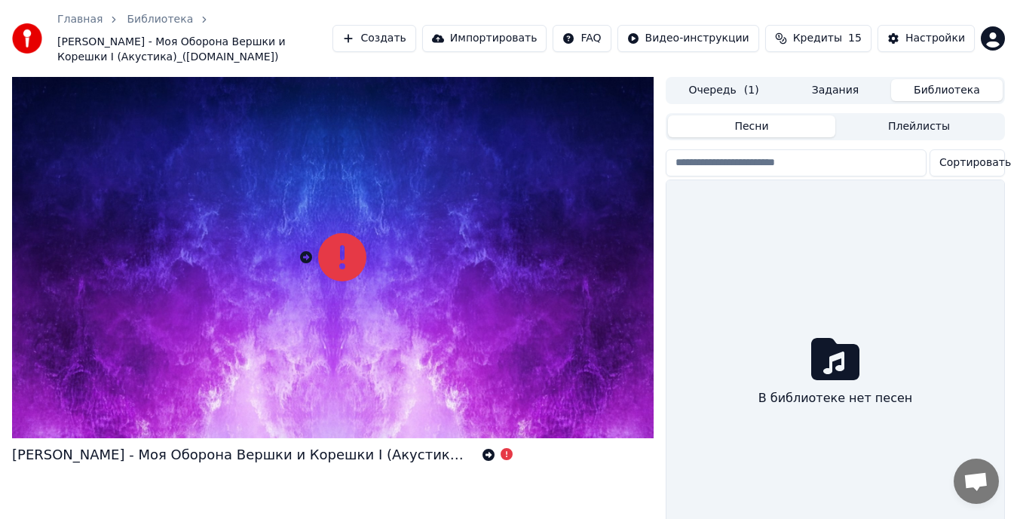
click at [771, 162] on input "search" at bounding box center [796, 162] width 261 height 27
drag, startPoint x: 119, startPoint y: 44, endPoint x: 170, endPoint y: 47, distance: 50.6
click at [170, 47] on span "[PERSON_NAME] - Моя Оборона Вершки и Корешки I (Акустика)_([DOMAIN_NAME])" at bounding box center [194, 50] width 275 height 30
click at [713, 159] on input "search" at bounding box center [796, 162] width 261 height 27
click at [736, 162] on input "*******" at bounding box center [796, 162] width 261 height 27
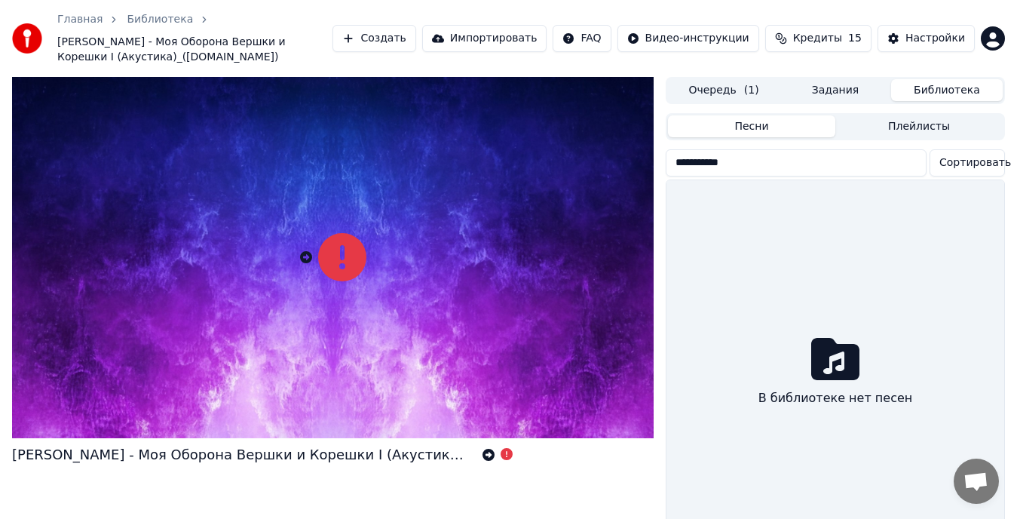
type input "**********"
click at [965, 168] on html "**********" at bounding box center [508, 259] width 1017 height 519
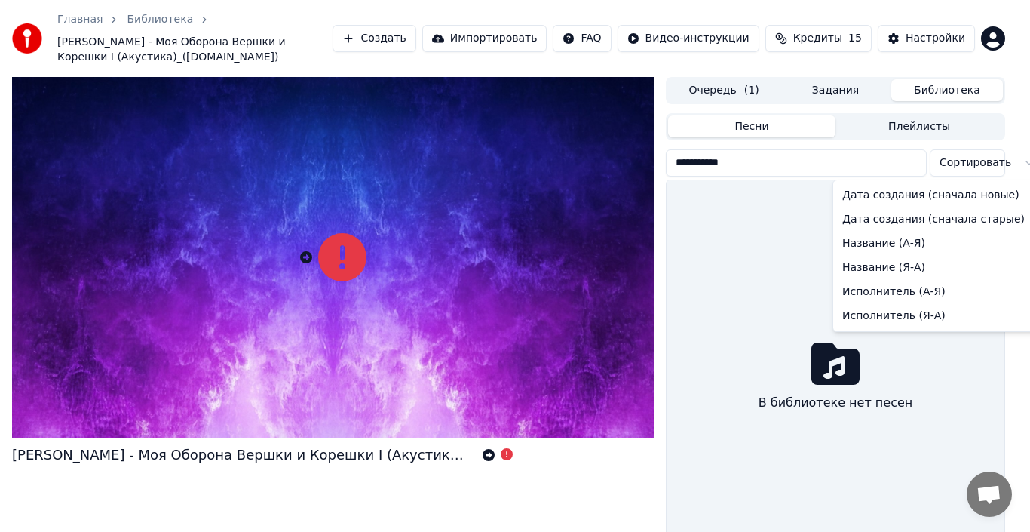
click at [759, 321] on html "**********" at bounding box center [515, 266] width 1030 height 532
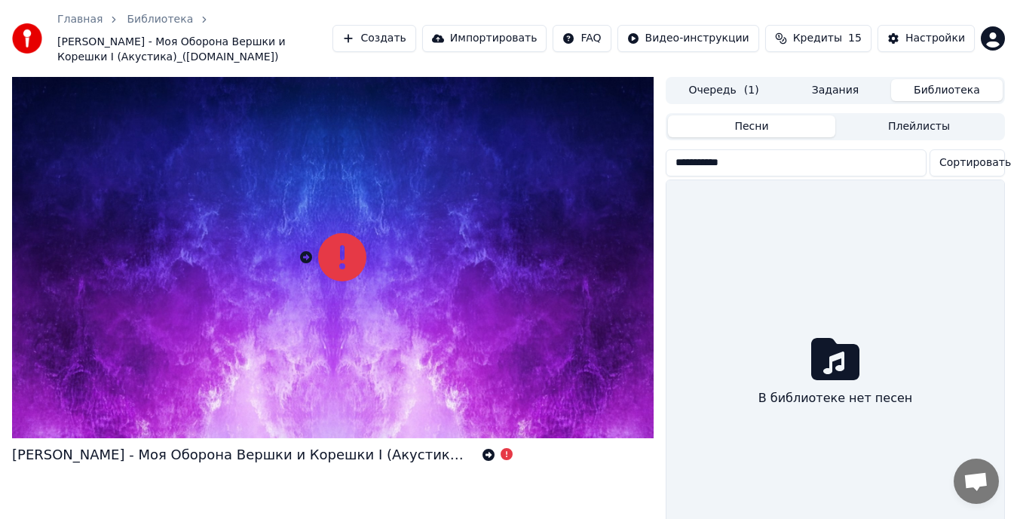
click at [834, 91] on button "Задания" at bounding box center [836, 90] width 112 height 22
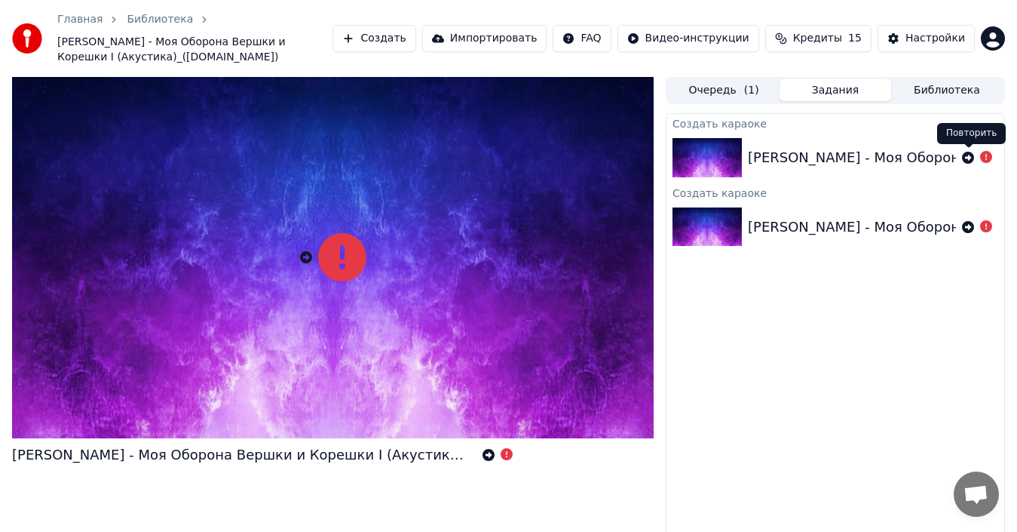
click at [963, 160] on icon at bounding box center [968, 158] width 12 height 12
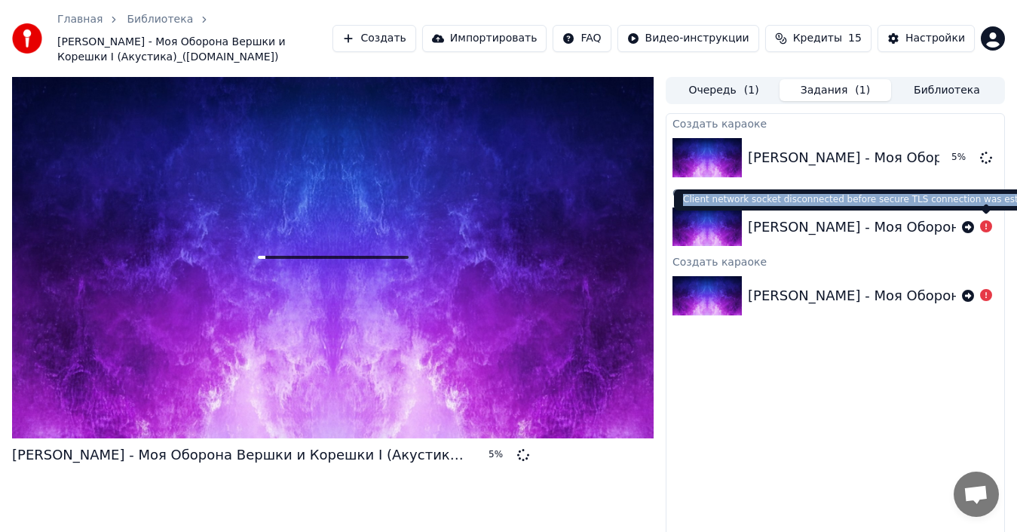
drag, startPoint x: 680, startPoint y: 200, endPoint x: 1010, endPoint y: 201, distance: 329.6
click at [1010, 201] on div "Client network socket disconnected before secure TLS connection was established…" at bounding box center [869, 199] width 391 height 21
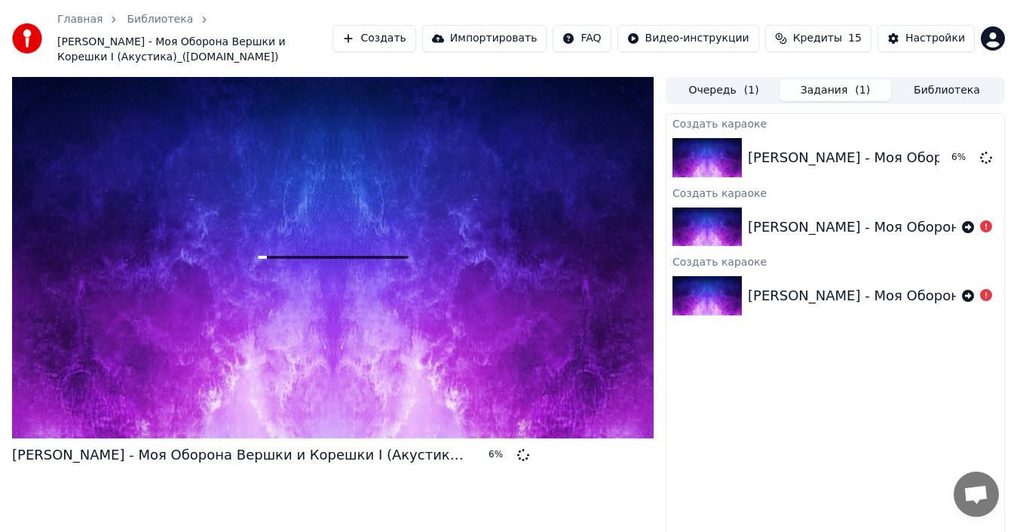
click at [980, 226] on div at bounding box center [977, 227] width 30 height 18
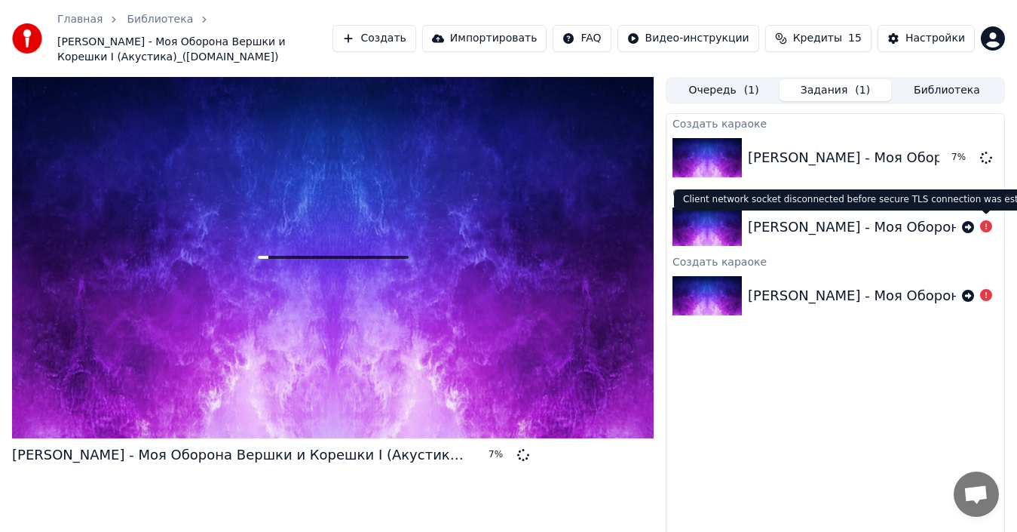
click at [985, 226] on icon at bounding box center [986, 226] width 12 height 12
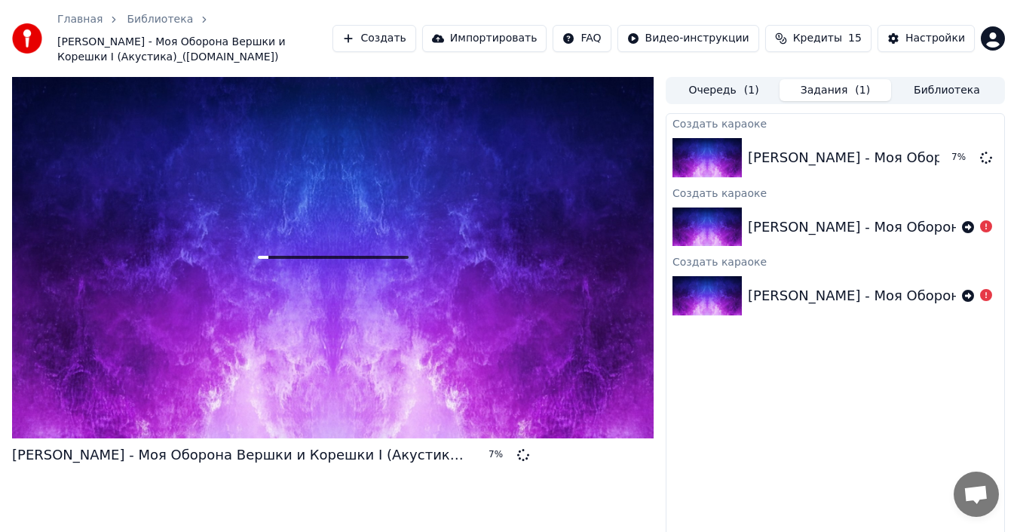
click at [985, 226] on icon at bounding box center [986, 226] width 12 height 12
click at [907, 40] on button "Настройки" at bounding box center [926, 38] width 97 height 27
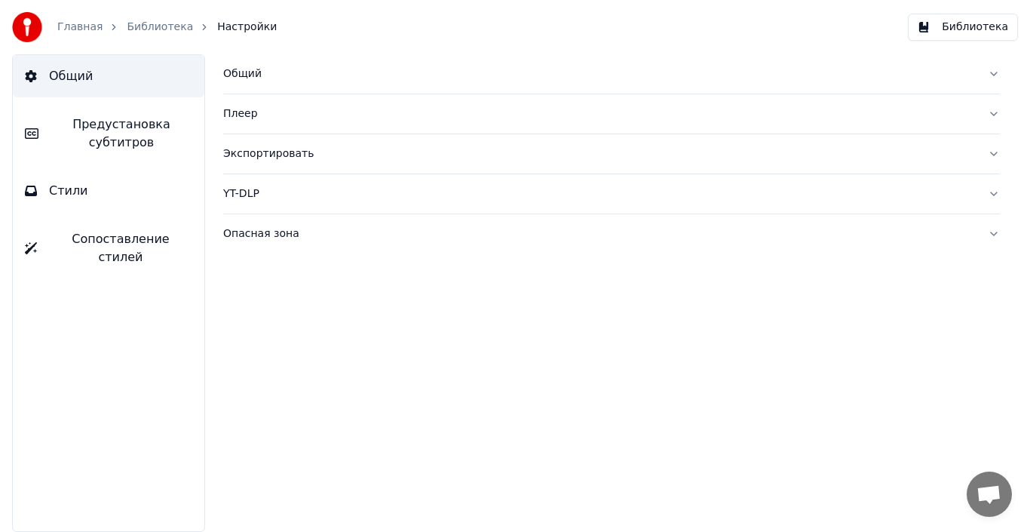
click at [88, 126] on span "Предустановка субтитров" at bounding box center [122, 133] width 142 height 36
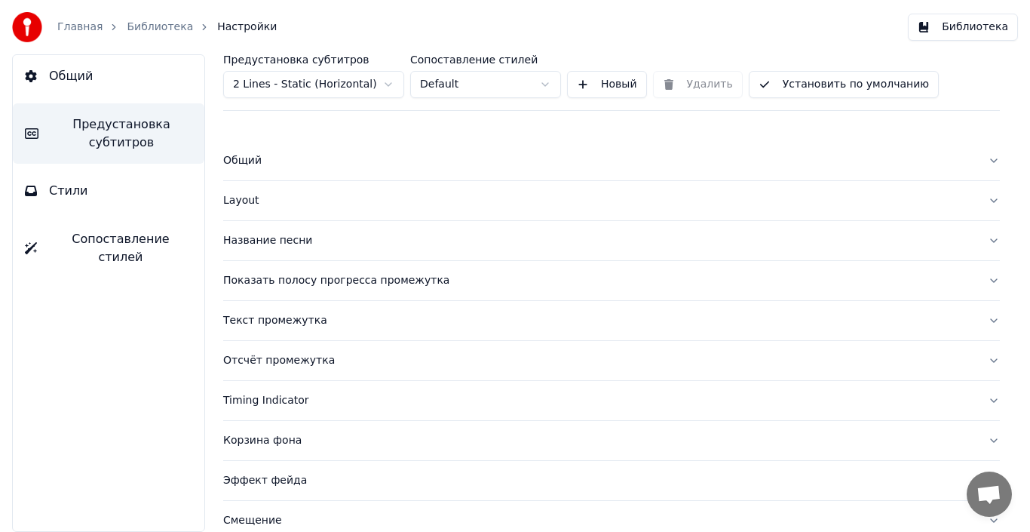
click at [963, 26] on button "Библиотека" at bounding box center [963, 27] width 110 height 27
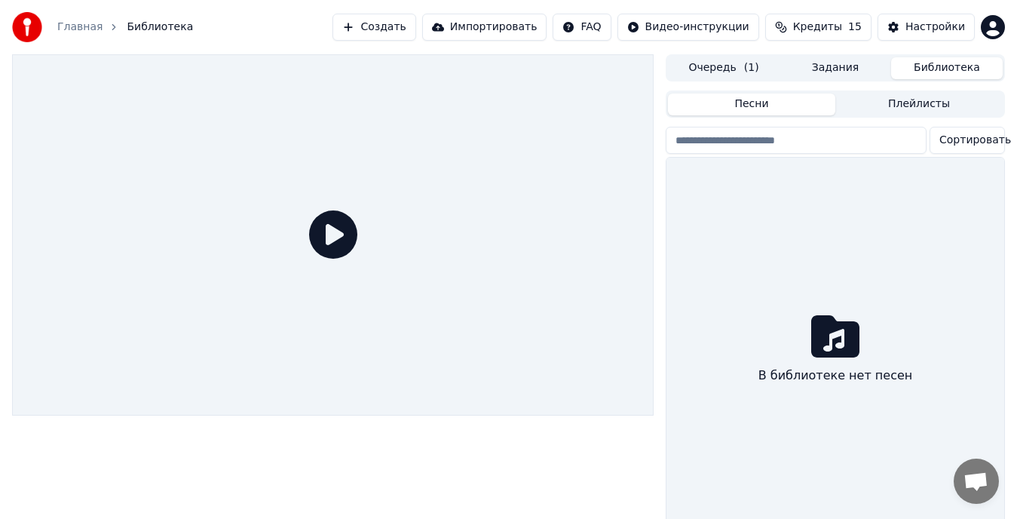
click at [332, 232] on icon at bounding box center [333, 234] width 48 height 48
click at [774, 108] on button "Песни" at bounding box center [751, 105] width 167 height 22
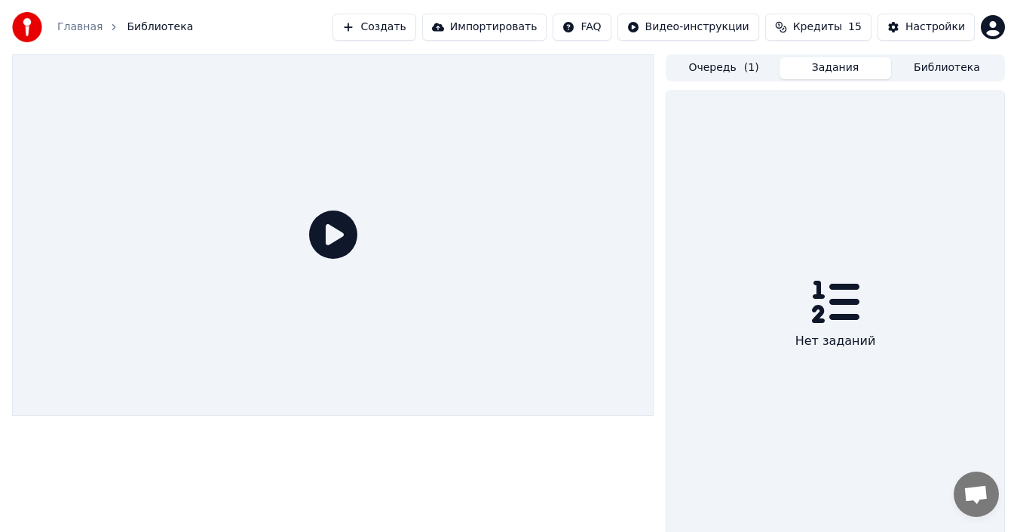
click at [822, 68] on button "Задания" at bounding box center [836, 68] width 112 height 22
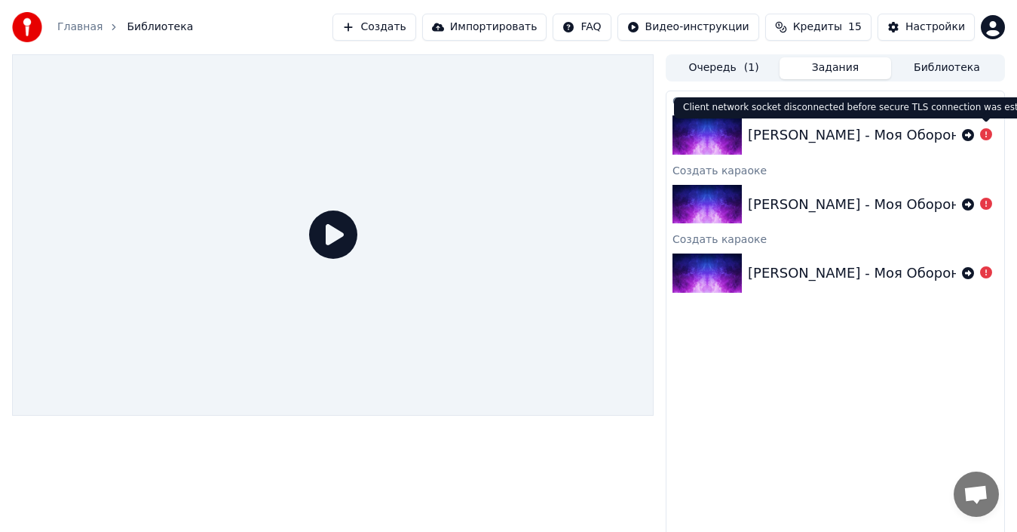
click at [988, 139] on icon at bounding box center [986, 134] width 12 height 12
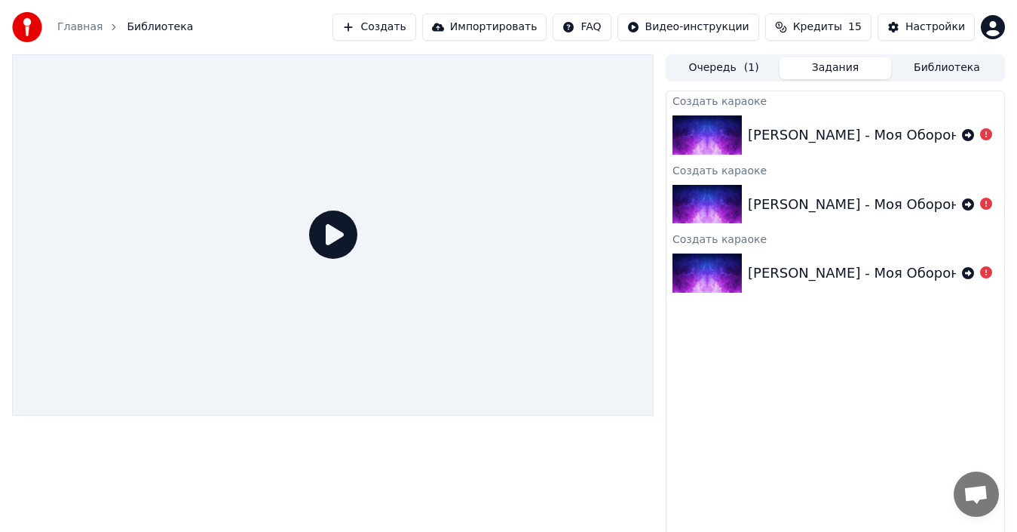
click at [988, 139] on icon at bounding box center [986, 134] width 12 height 12
click at [342, 228] on icon at bounding box center [333, 234] width 48 height 48
click at [521, 22] on button "Импортировать" at bounding box center [484, 27] width 125 height 27
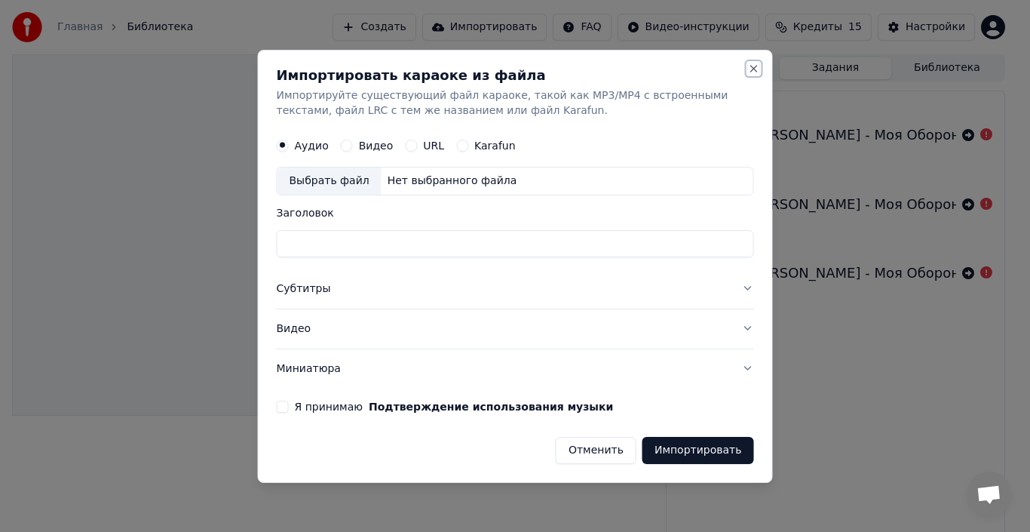
click at [748, 72] on button "Close" at bounding box center [754, 69] width 12 height 12
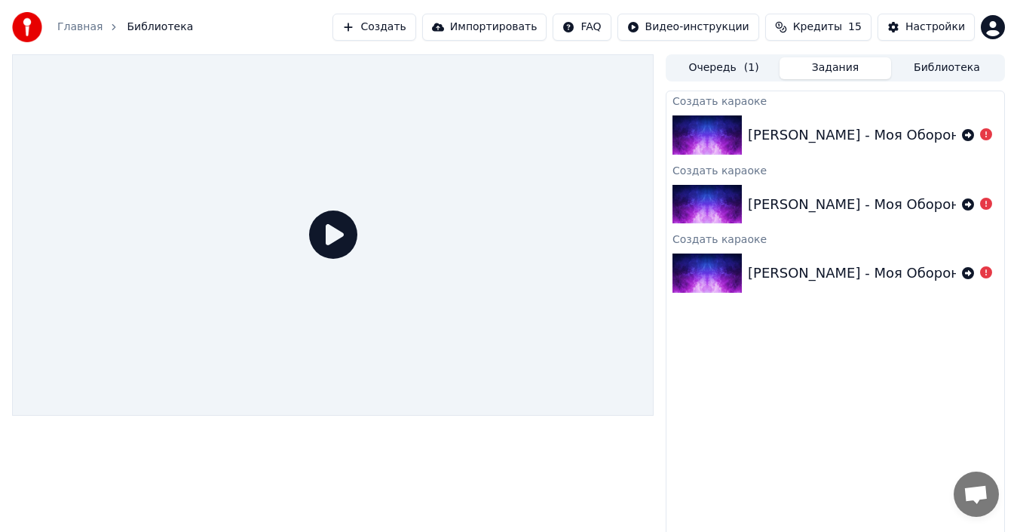
click at [833, 69] on button "Задания" at bounding box center [836, 68] width 112 height 22
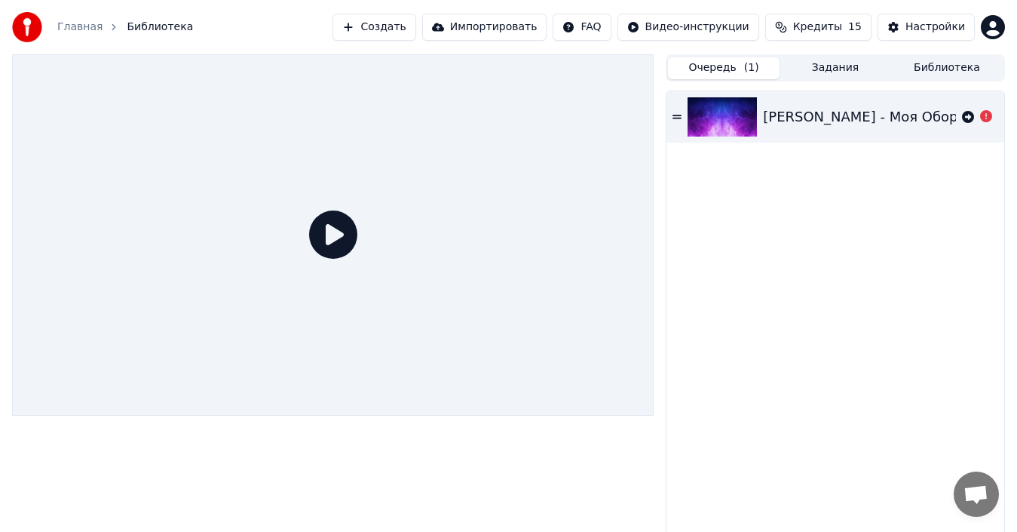
click at [727, 67] on button "Очередь ( 1 )" at bounding box center [724, 68] width 112 height 22
click at [709, 71] on button "Очередь ( 1 )" at bounding box center [724, 68] width 112 height 22
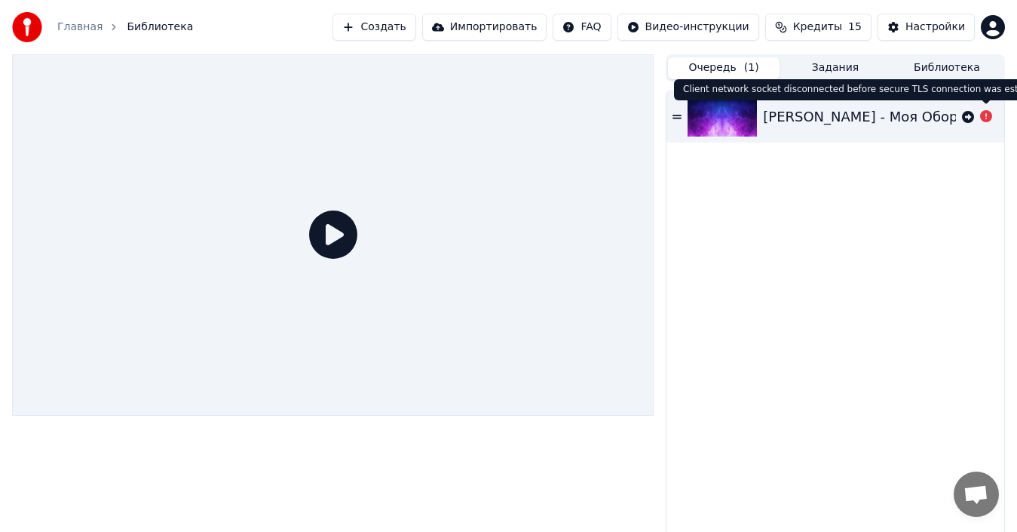
click at [985, 115] on icon at bounding box center [986, 116] width 12 height 12
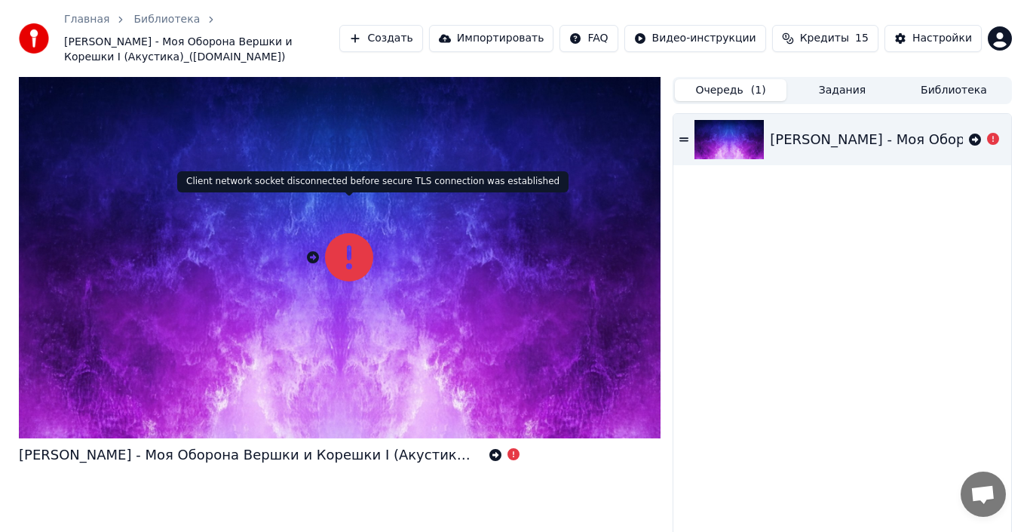
scroll to position [33, 0]
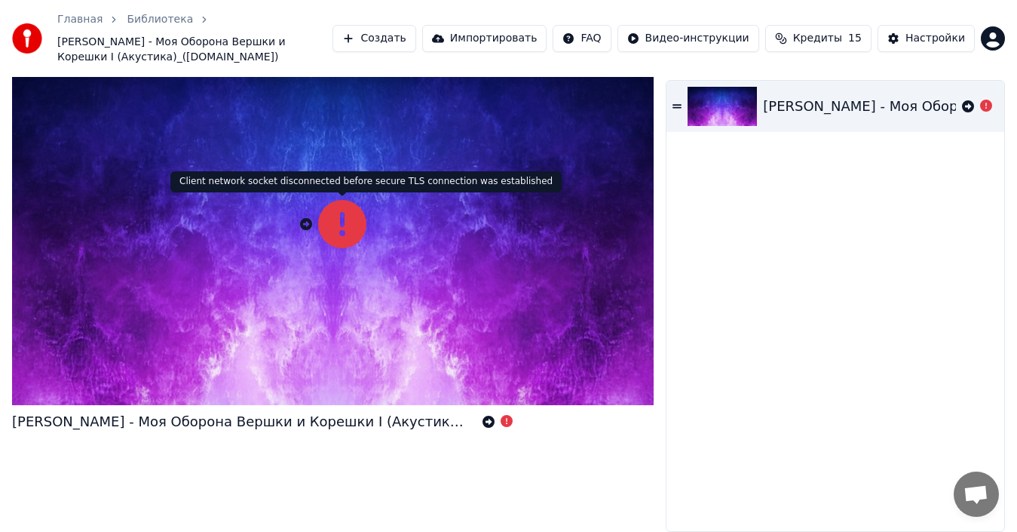
click at [331, 229] on icon at bounding box center [342, 224] width 48 height 48
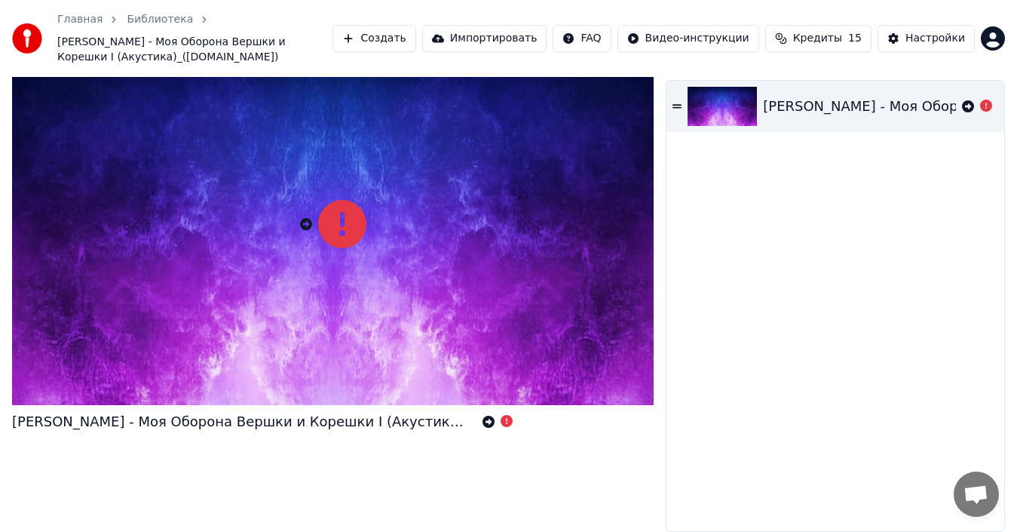
click at [402, 37] on button "Создать" at bounding box center [374, 38] width 83 height 27
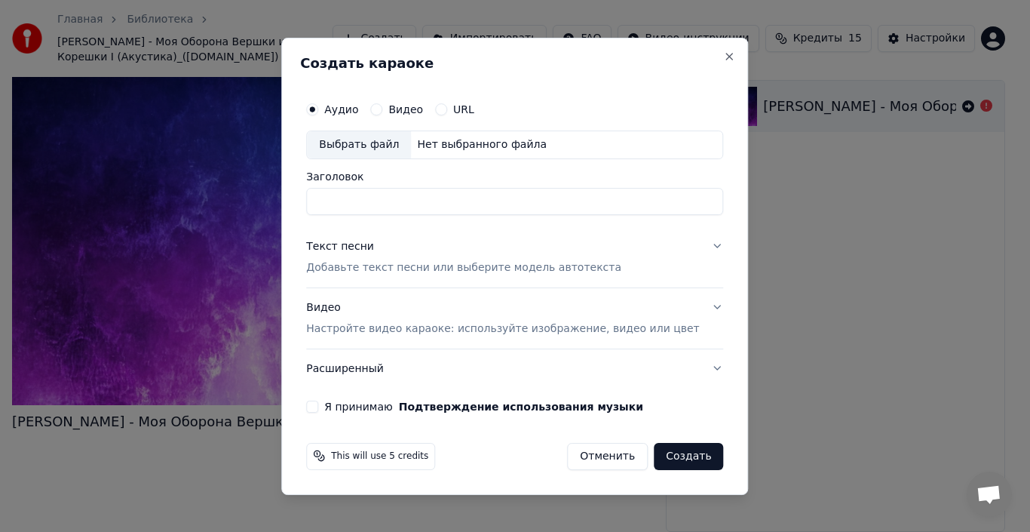
click at [361, 141] on div "Выбрать файл" at bounding box center [359, 144] width 104 height 27
type input "**********"
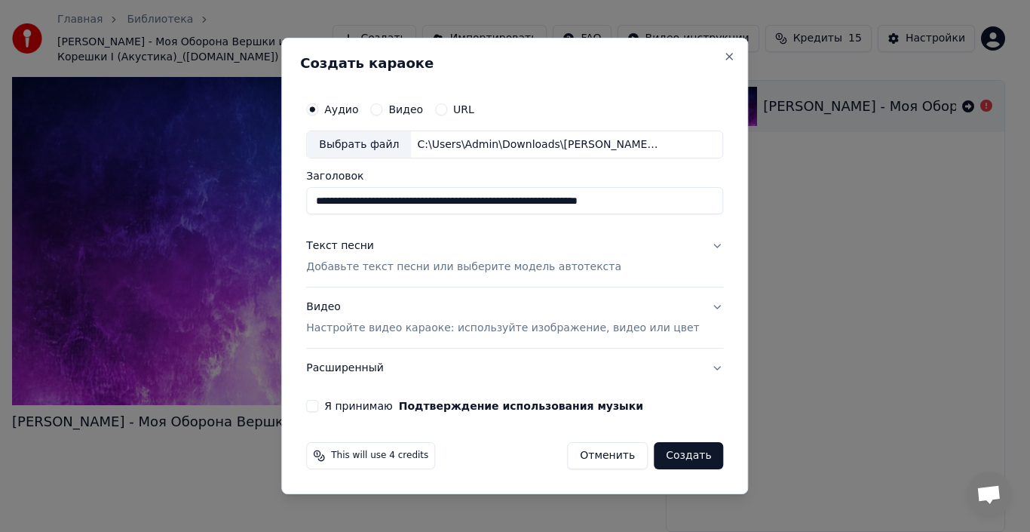
click at [364, 266] on p "Добавьте текст песни или выберите модель автотекста" at bounding box center [463, 267] width 315 height 15
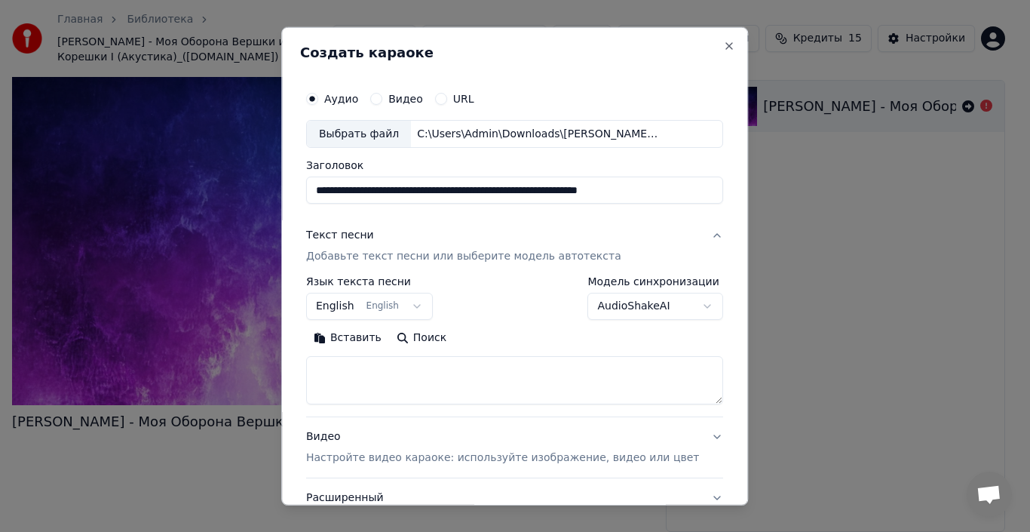
click at [360, 336] on button "Вставить" at bounding box center [347, 338] width 83 height 24
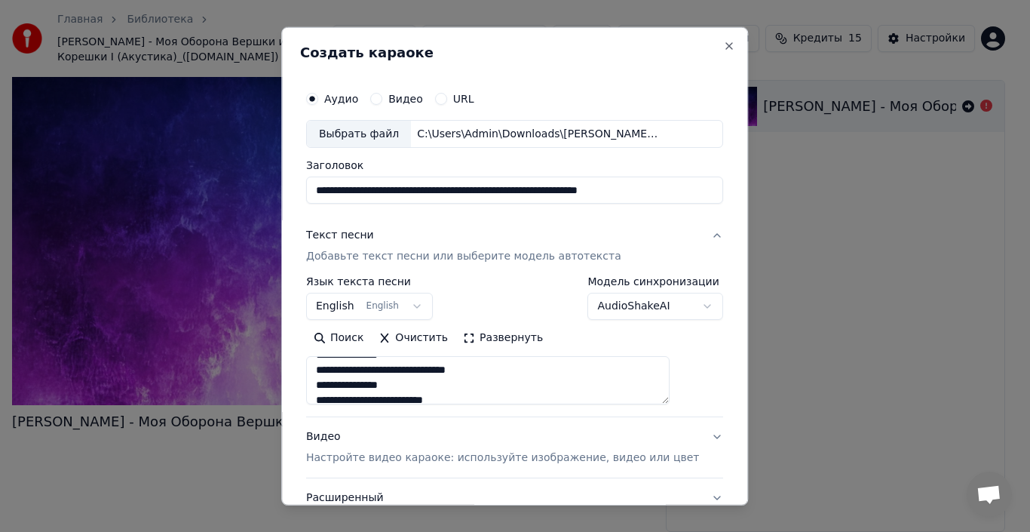
scroll to position [226, 0]
drag, startPoint x: 397, startPoint y: 368, endPoint x: 322, endPoint y: 373, distance: 74.8
click at [322, 373] on div "**********" at bounding box center [514, 312] width 429 height 471
drag, startPoint x: 408, startPoint y: 376, endPoint x: 303, endPoint y: 376, distance: 104.8
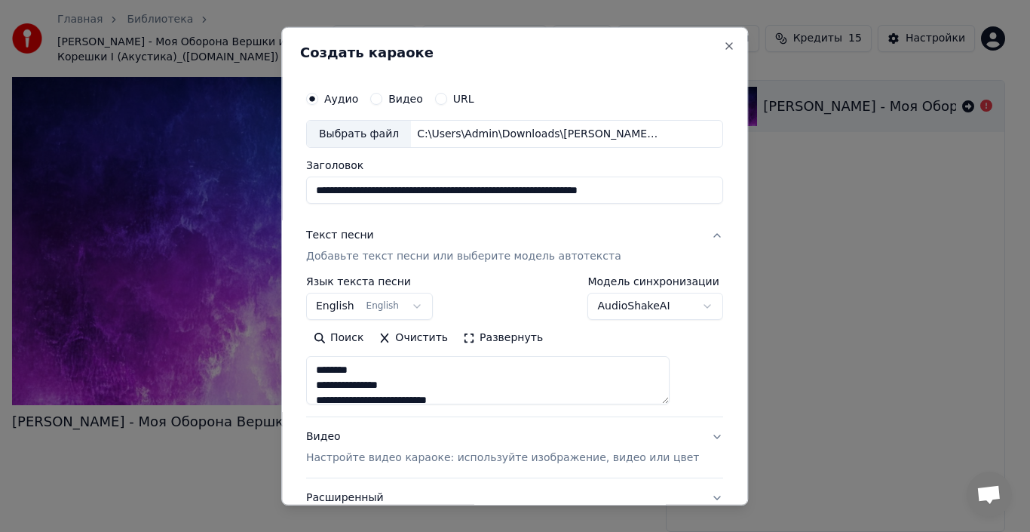
click at [303, 376] on div "**********" at bounding box center [514, 265] width 467 height 479
drag, startPoint x: 336, startPoint y: 367, endPoint x: 416, endPoint y: 379, distance: 80.1
click at [416, 379] on textarea at bounding box center [488, 380] width 364 height 48
drag, startPoint x: 337, startPoint y: 366, endPoint x: 433, endPoint y: 367, distance: 95.8
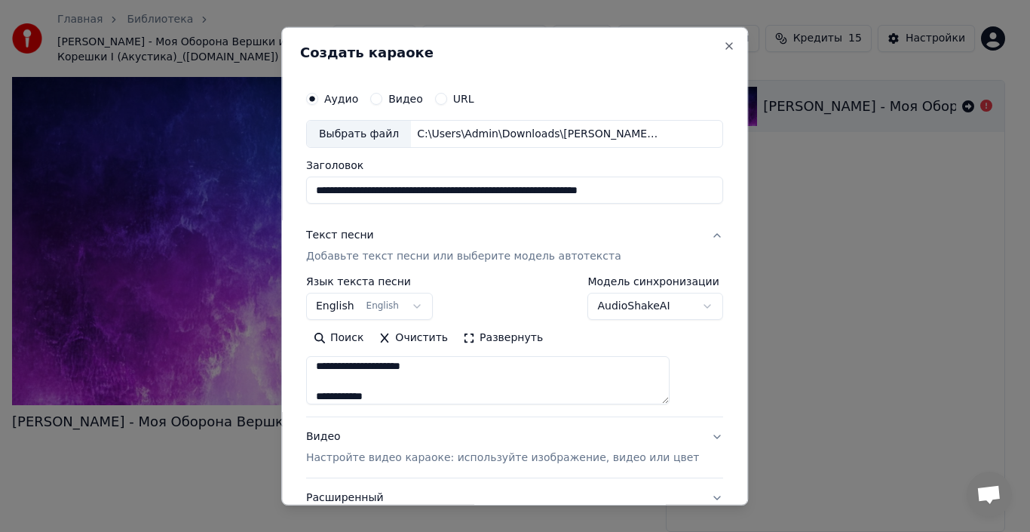
click at [433, 367] on textarea at bounding box center [488, 380] width 364 height 48
click at [427, 375] on textarea at bounding box center [488, 380] width 364 height 48
drag, startPoint x: 416, startPoint y: 379, endPoint x: 306, endPoint y: 379, distance: 109.4
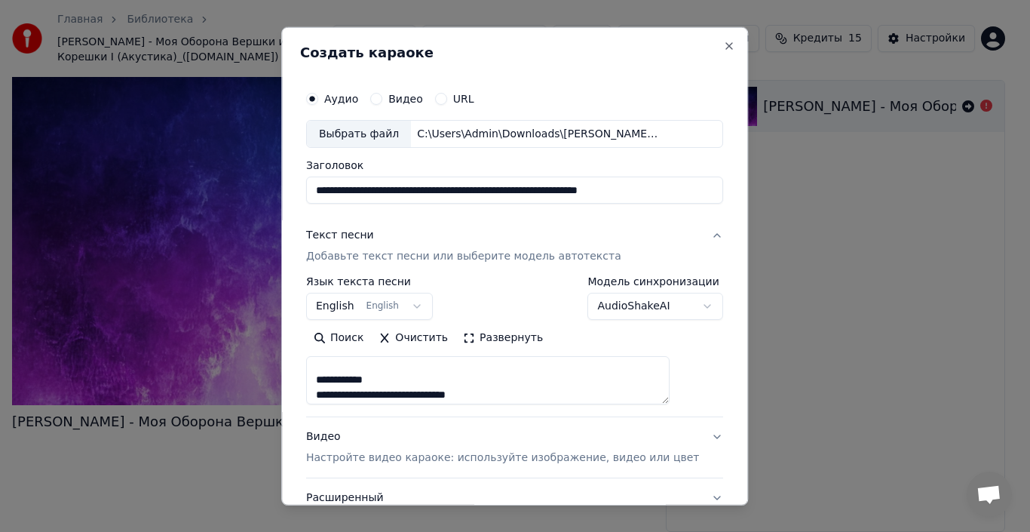
click at [306, 379] on div "**********" at bounding box center [514, 265] width 467 height 479
click at [344, 369] on textarea "**********" at bounding box center [488, 380] width 364 height 48
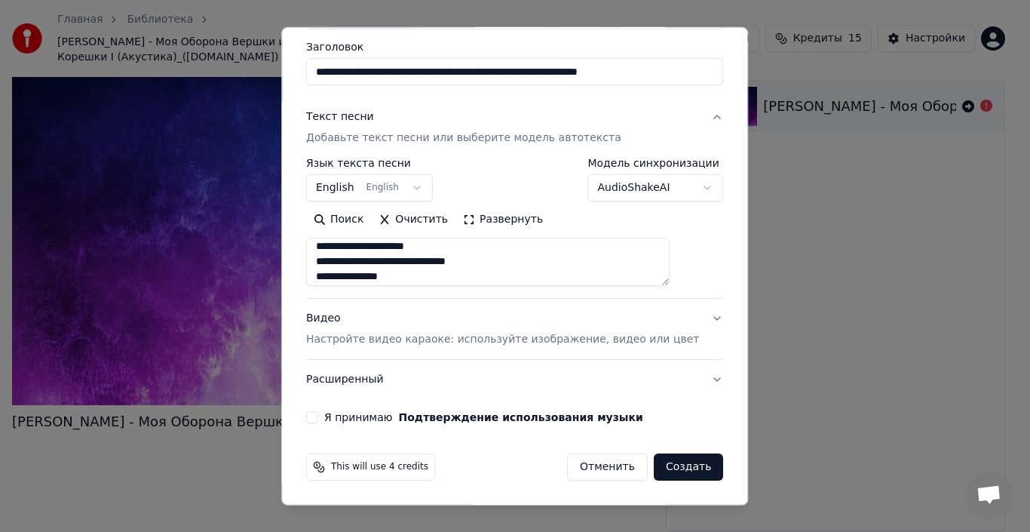
type textarea "**********"
click at [382, 343] on p "Настройте видео караоке: используйте изображение, видео или цвет" at bounding box center [502, 339] width 393 height 15
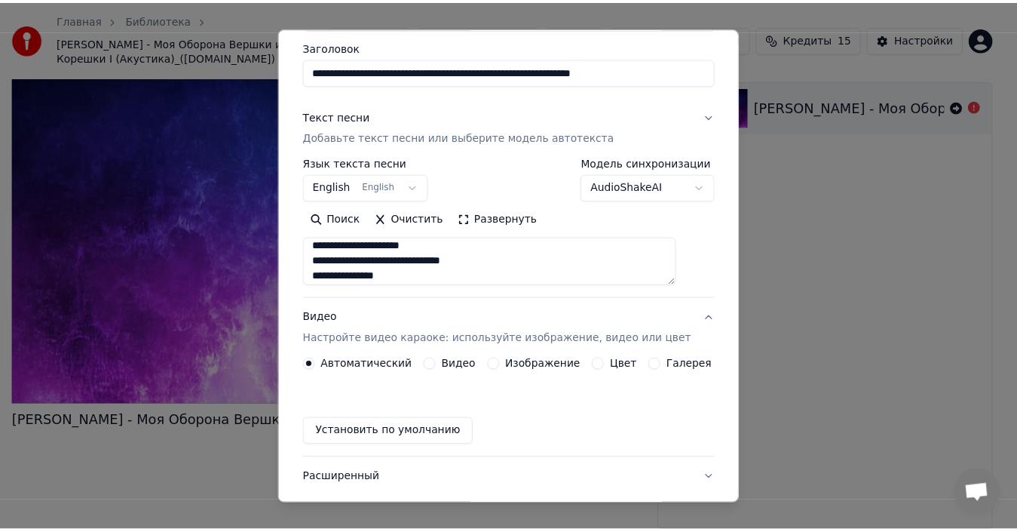
scroll to position [78, 0]
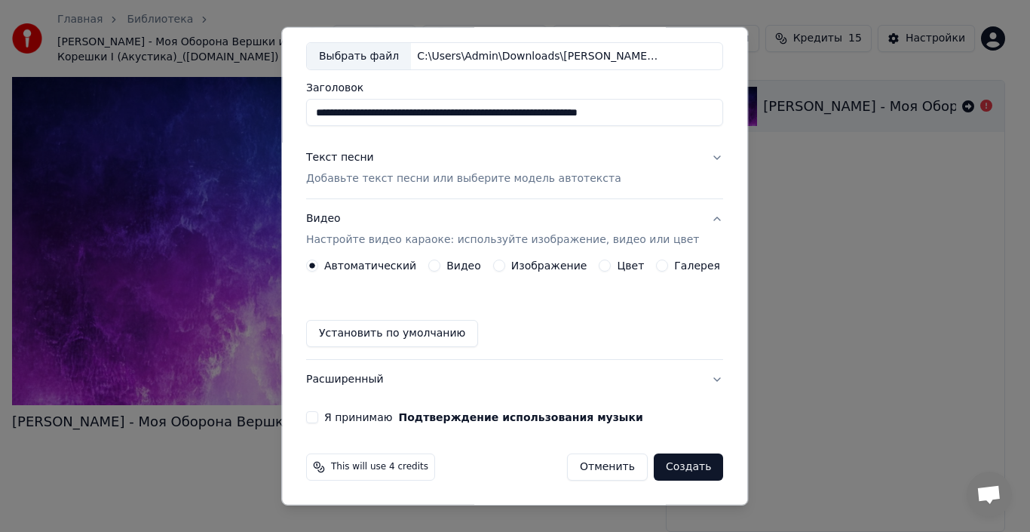
click at [388, 339] on button "Установить по умолчанию" at bounding box center [392, 333] width 172 height 27
click at [400, 336] on button "Установить по умолчанию" at bounding box center [392, 333] width 172 height 27
click at [318, 416] on button "Я принимаю Подтверждение использования музыки" at bounding box center [312, 417] width 12 height 12
click at [664, 465] on button "Создать" at bounding box center [688, 466] width 69 height 27
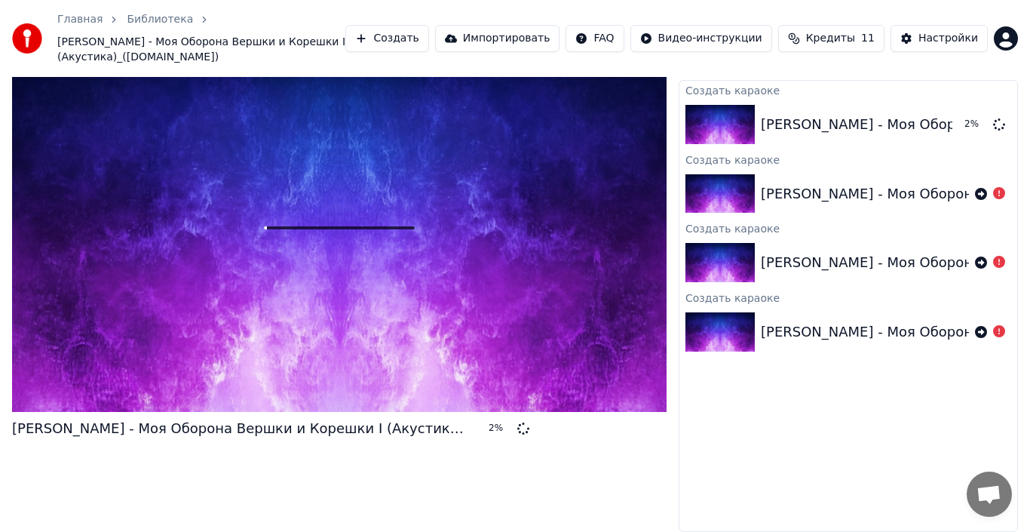
click at [999, 38] on html "Главная Библиотека Егор Летов - Моя Оборона Вершки и Корешки I (Акустика)_(mp3m…" at bounding box center [515, 233] width 1030 height 532
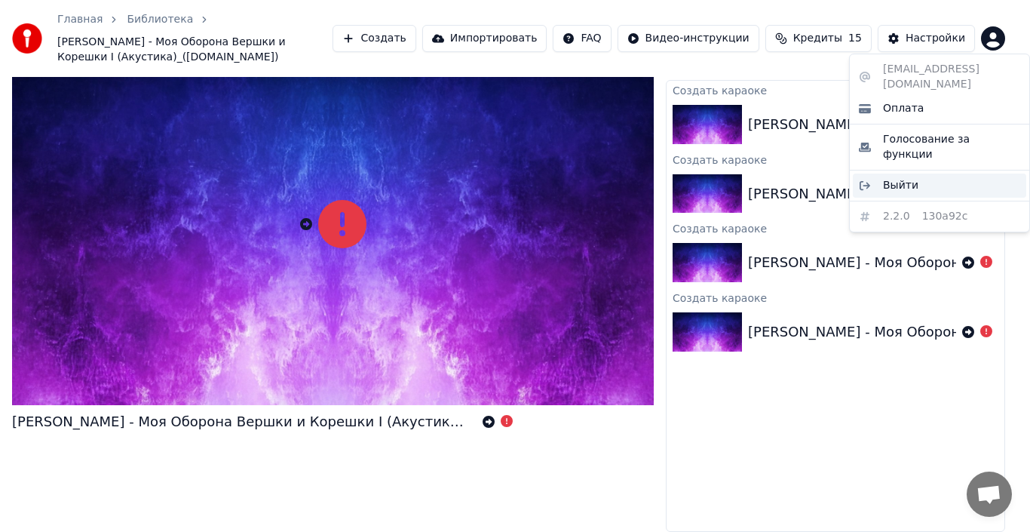
click at [894, 178] on span "Выйти" at bounding box center [900, 185] width 35 height 15
